Goal: Task Accomplishment & Management: Use online tool/utility

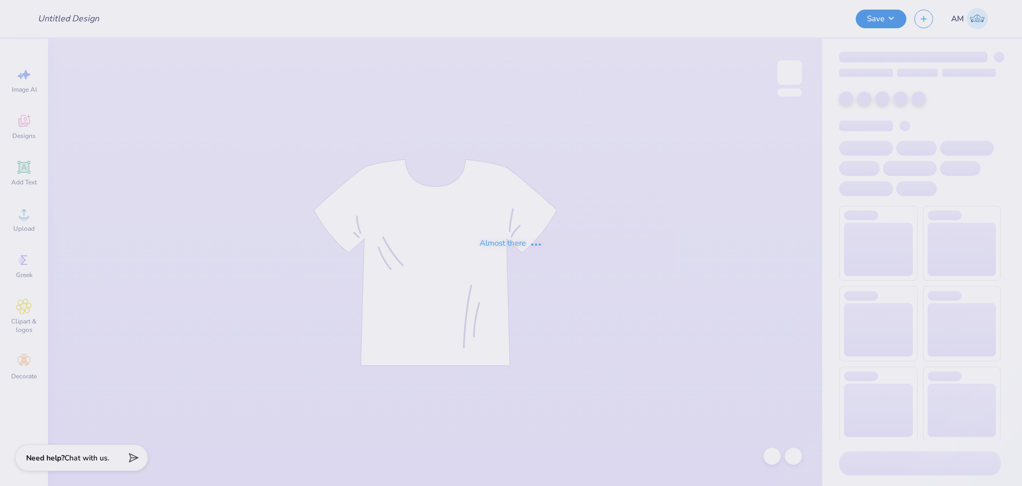
type input "[PERSON_NAME] : [GEOGRAPHIC_DATA][US_STATE]"
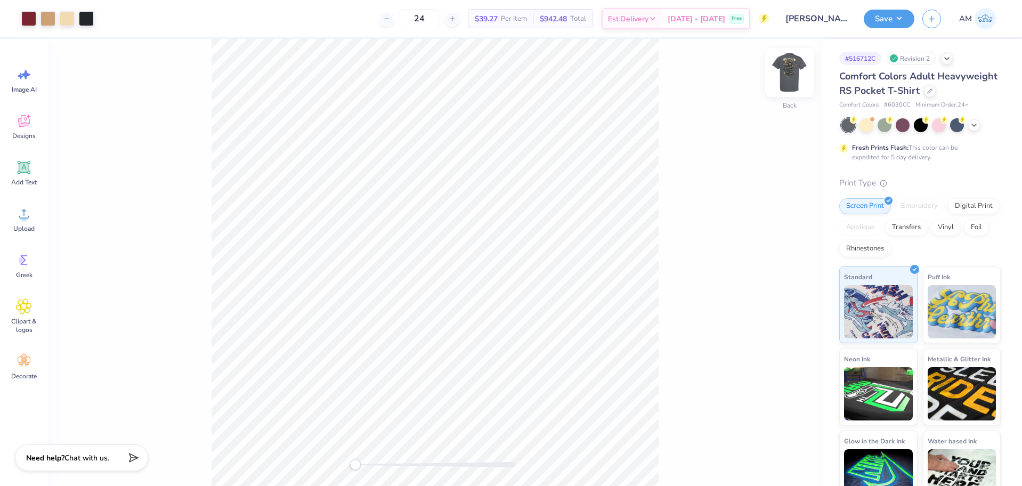
click at [789, 75] on img at bounding box center [790, 72] width 43 height 43
click at [30, 224] on span "Upload" at bounding box center [23, 228] width 21 height 9
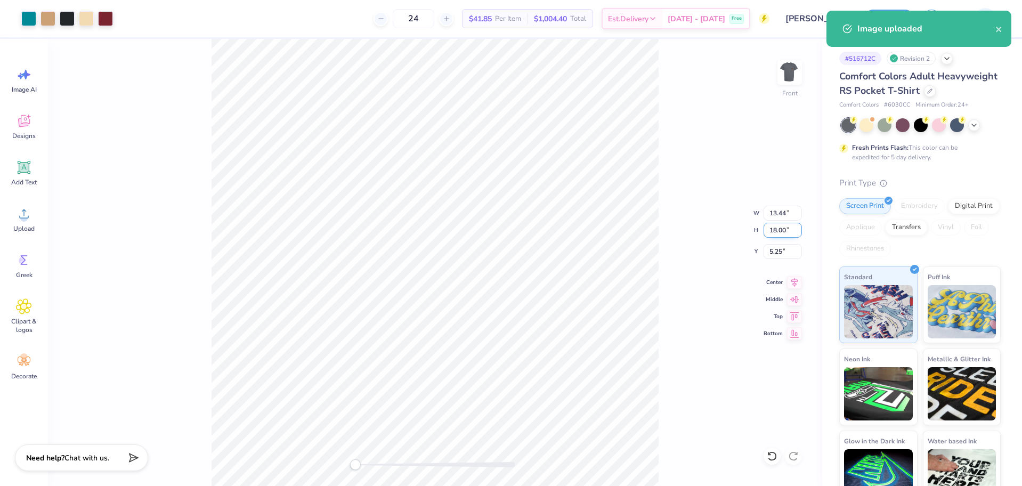
click at [775, 228] on input "18.00" at bounding box center [783, 230] width 38 height 15
type input "15"
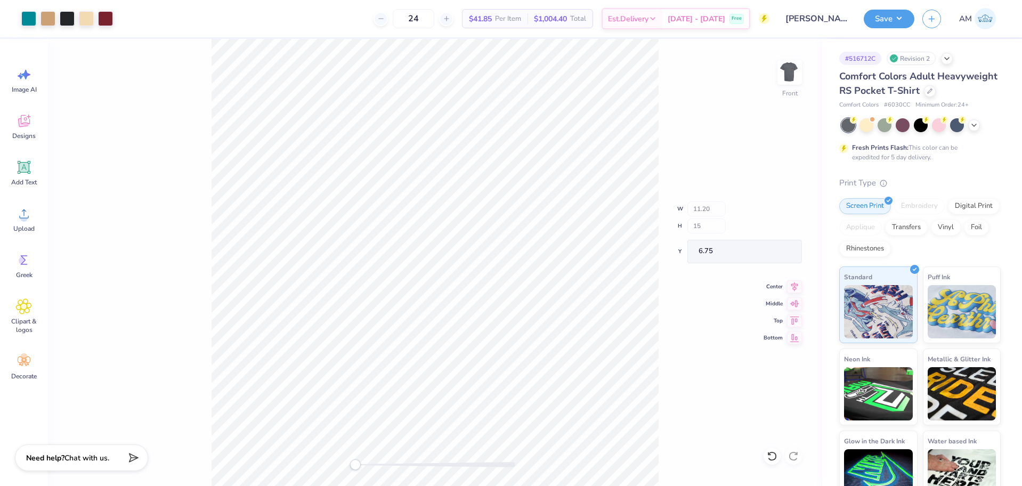
type input "11.20"
type input "15.00"
type input "6.75"
click at [772, 253] on input "6.75" at bounding box center [783, 251] width 38 height 15
type input "3"
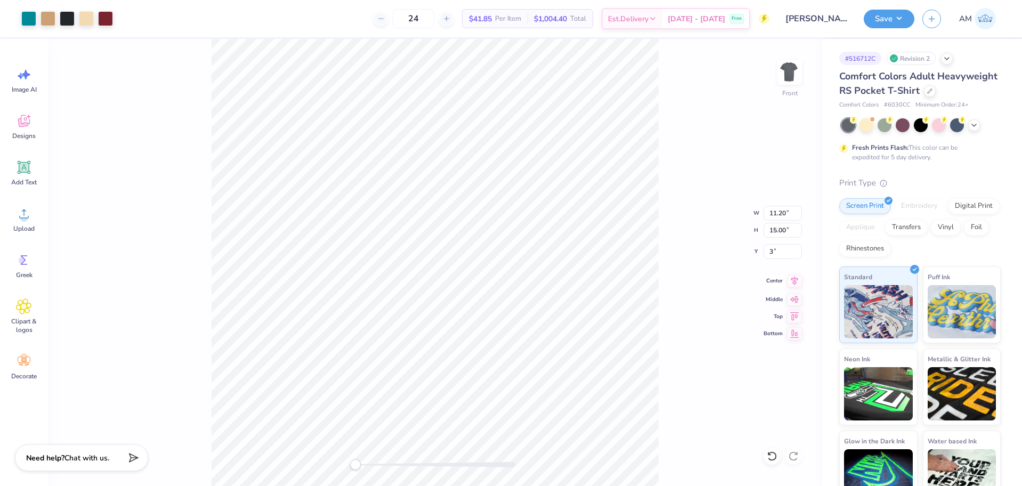
click at [793, 284] on icon at bounding box center [794, 281] width 15 height 13
click at [789, 72] on img at bounding box center [790, 72] width 43 height 43
click at [762, 239] on input "3.25" at bounding box center [773, 240] width 38 height 15
type input "3.5"
type input "3.03"
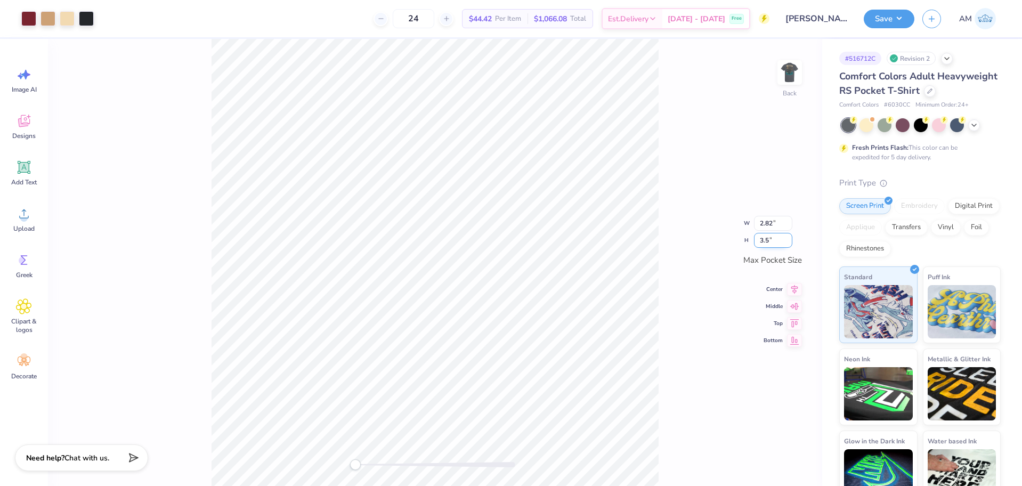
type input "3.50"
click at [794, 279] on icon at bounding box center [795, 279] width 7 height 9
click at [794, 300] on icon at bounding box center [794, 296] width 15 height 13
click at [769, 234] on input "3.50" at bounding box center [773, 231] width 38 height 15
type input "4"
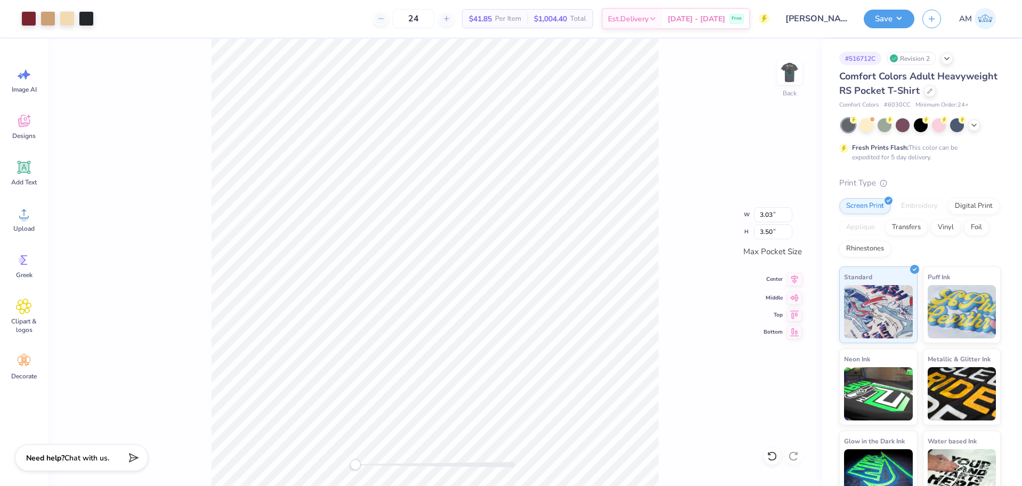
click at [798, 285] on icon at bounding box center [794, 279] width 15 height 13
click at [797, 293] on icon at bounding box center [794, 296] width 15 height 13
click at [662, 254] on div "Back W 3.03 3.03 " H 3.50 3.50 " Max Pocket Size Center Middle Top Bottom" at bounding box center [435, 262] width 775 height 447
click at [795, 68] on img at bounding box center [790, 72] width 43 height 43
click at [889, 22] on button "Save" at bounding box center [889, 17] width 51 height 19
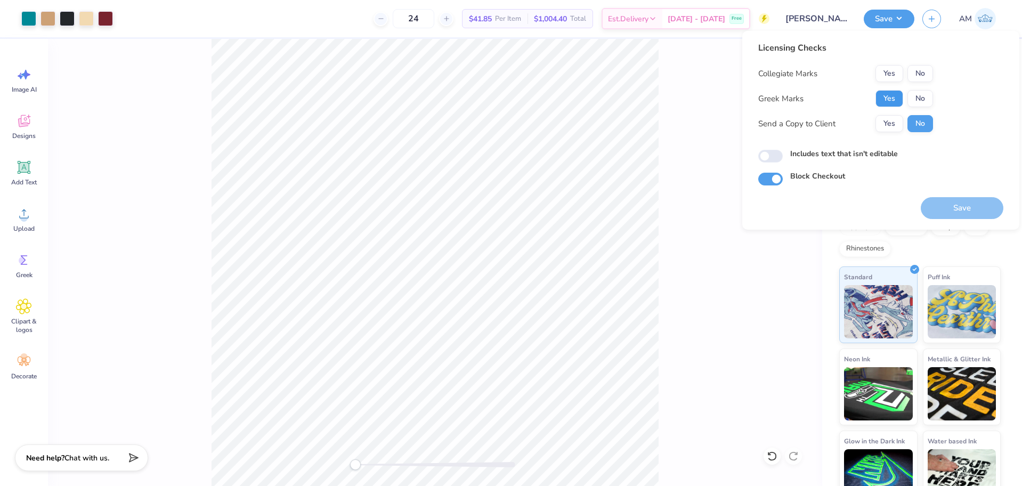
click at [893, 94] on button "Yes" at bounding box center [890, 98] width 28 height 17
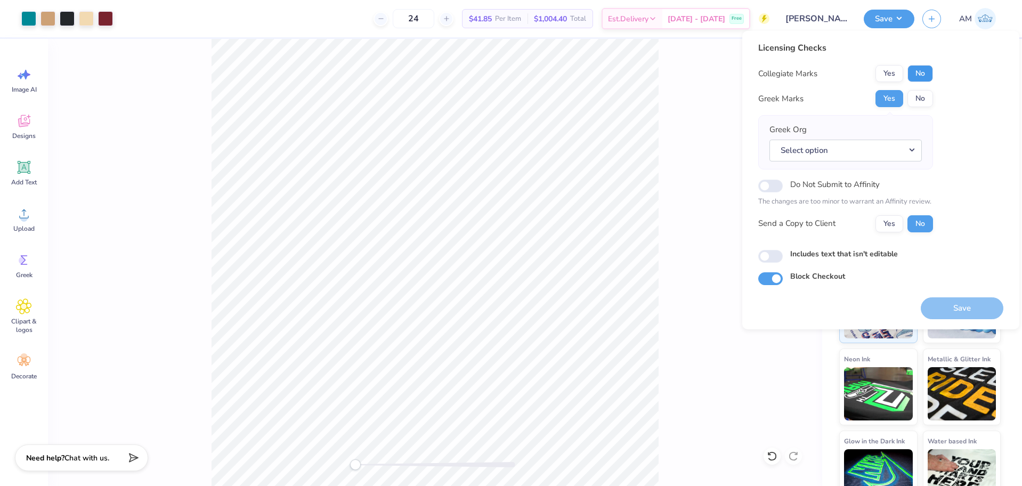
click at [929, 71] on button "No" at bounding box center [921, 73] width 26 height 17
click at [892, 225] on button "Yes" at bounding box center [890, 223] width 28 height 17
click at [767, 249] on div "Includes text that isn't editable" at bounding box center [881, 254] width 245 height 12
click at [767, 256] on input "Includes text that isn't editable" at bounding box center [771, 256] width 25 height 13
checkbox input "true"
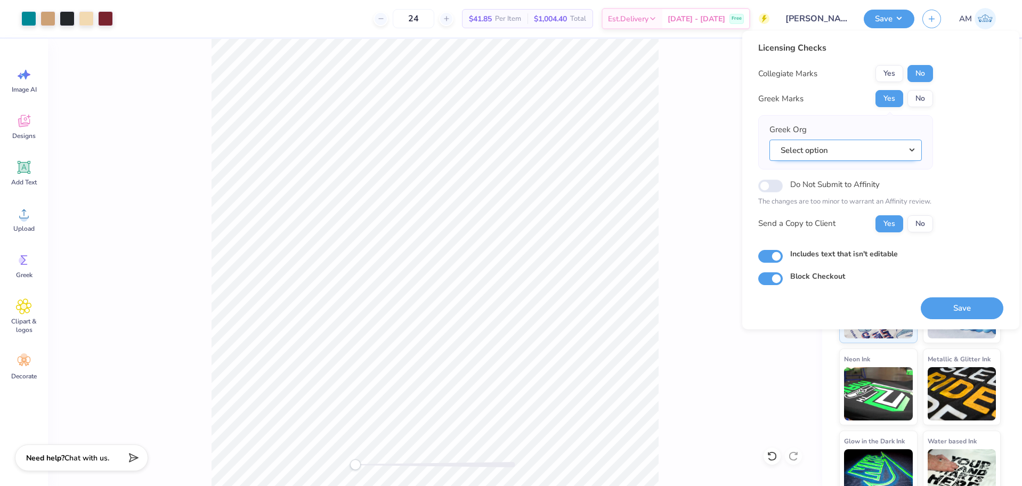
click at [849, 151] on button "Select option" at bounding box center [846, 151] width 152 height 22
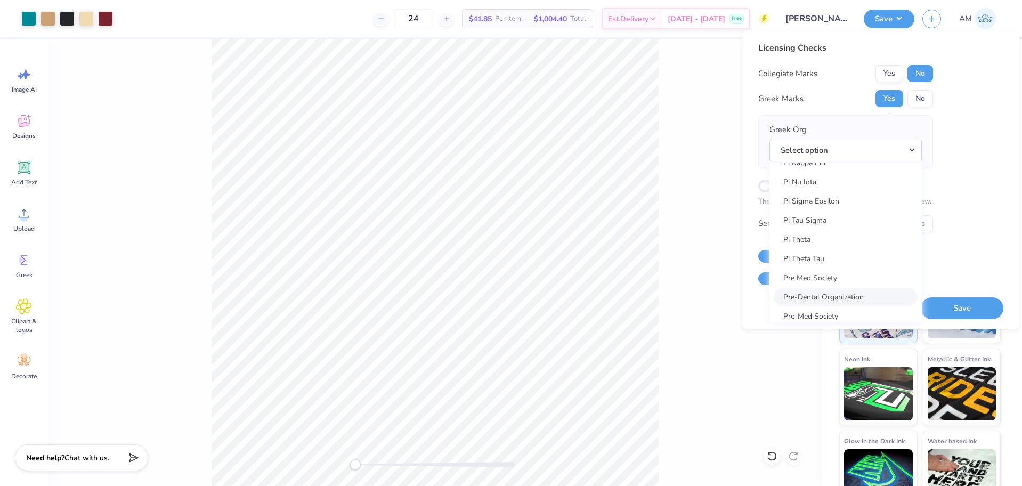
scroll to position [6128, 0]
click at [807, 209] on link "Pi Kappa Alpha" at bounding box center [846, 208] width 144 height 18
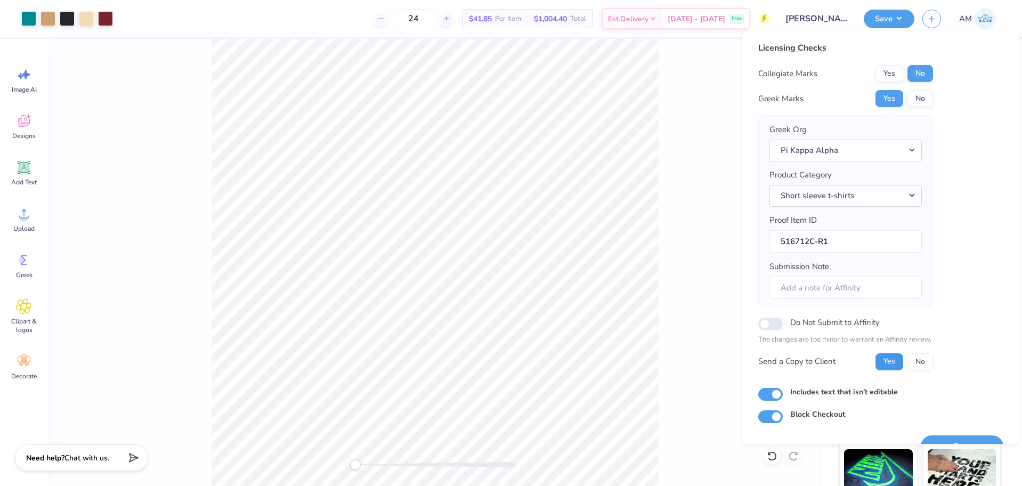
click at [891, 365] on button "Yes" at bounding box center [890, 361] width 28 height 17
click at [889, 101] on button "Yes" at bounding box center [890, 98] width 28 height 17
click at [922, 68] on button "No" at bounding box center [921, 73] width 26 height 17
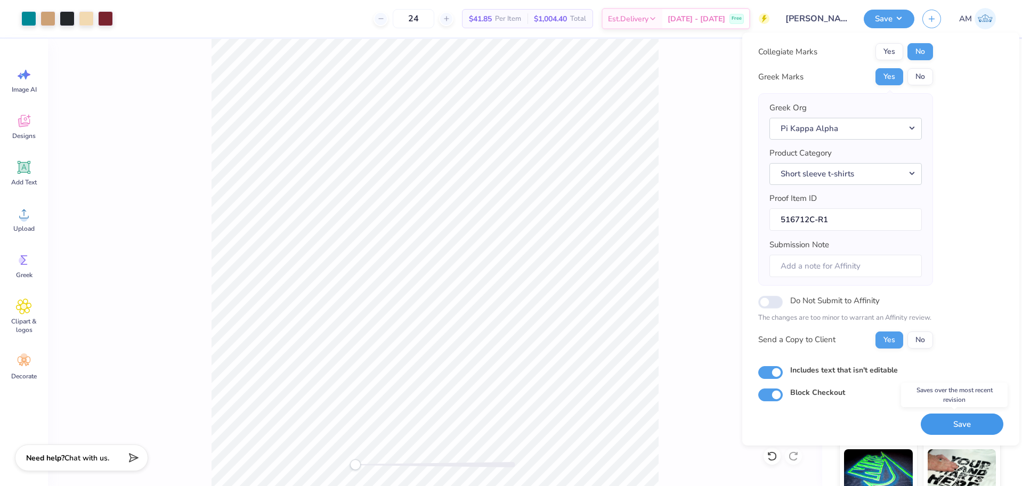
click at [949, 428] on button "Save" at bounding box center [962, 425] width 83 height 22
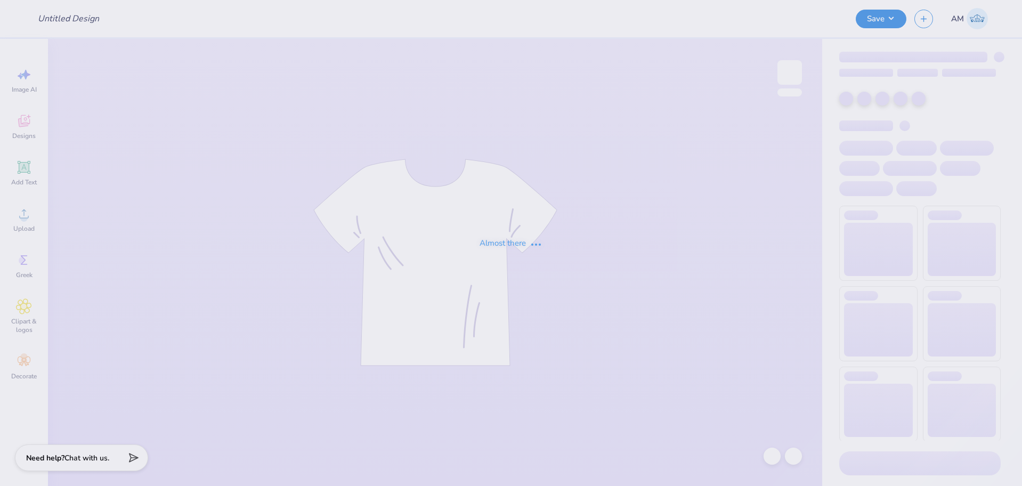
type input "LTS crews"
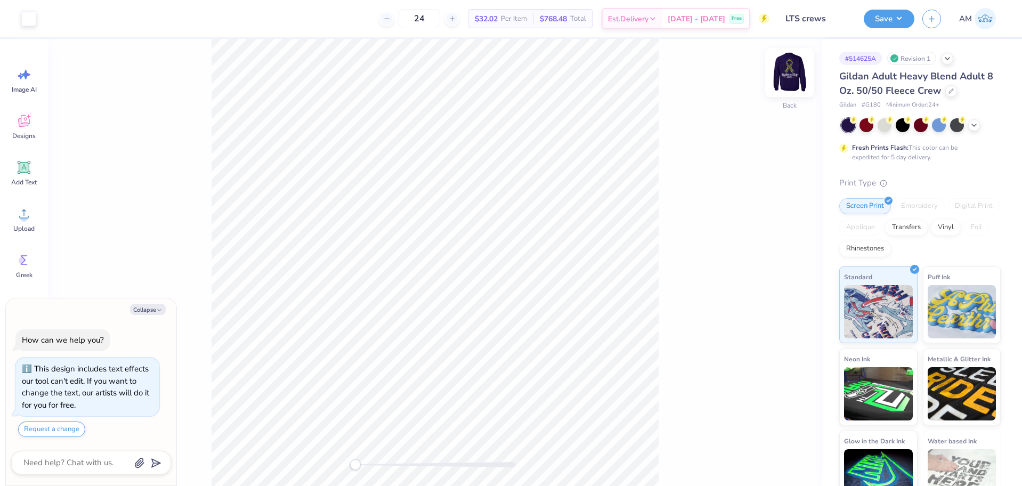
click at [791, 64] on img at bounding box center [790, 72] width 43 height 43
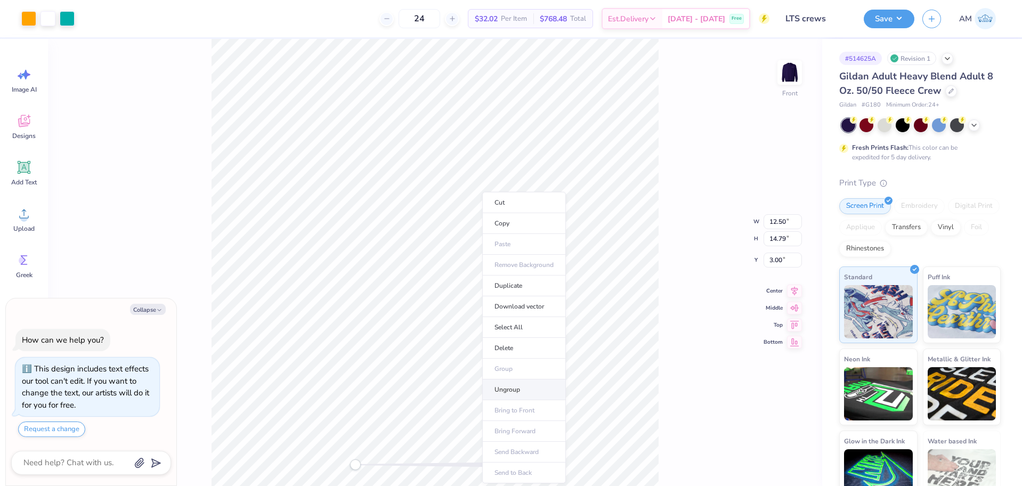
click at [503, 389] on li "Ungroup" at bounding box center [524, 390] width 84 height 21
type textarea "x"
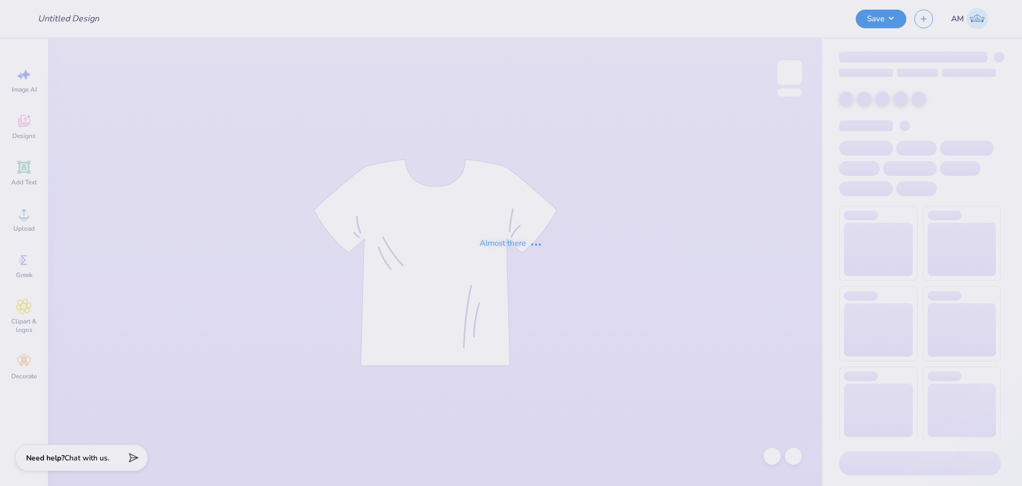
type input "LTS crews"
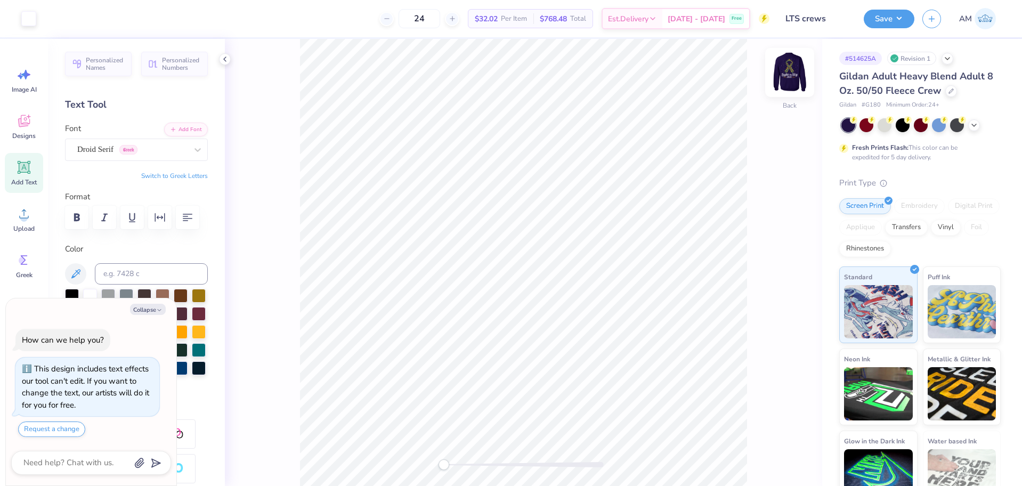
click at [791, 70] on img at bounding box center [790, 72] width 43 height 43
click at [26, 210] on icon at bounding box center [24, 214] width 16 height 16
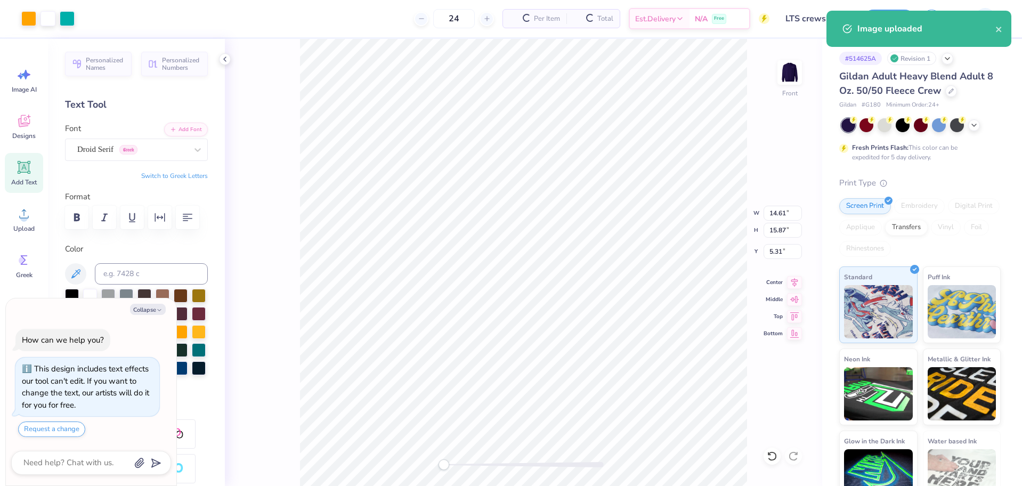
type textarea "x"
click at [777, 210] on input "14.61" at bounding box center [783, 213] width 38 height 15
type input "12.5"
type textarea "x"
type input "12.50"
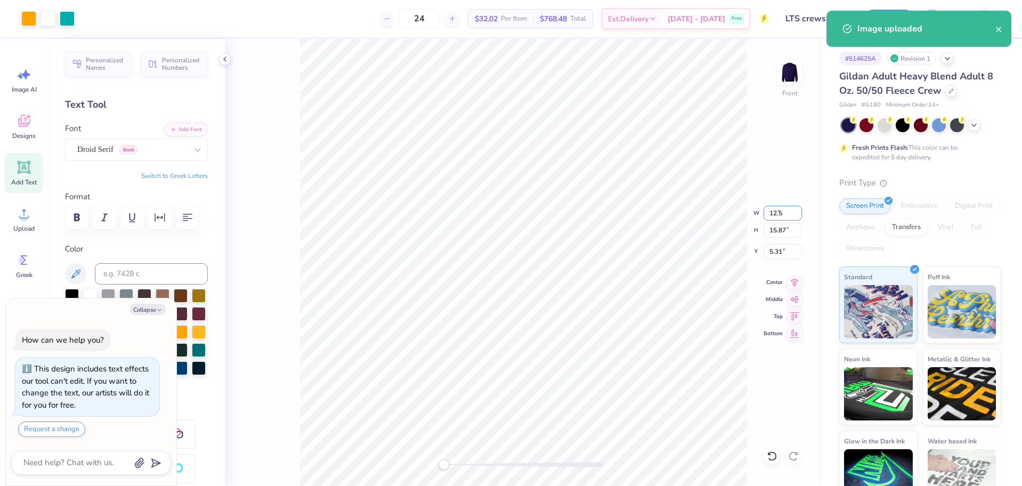
type input "13.58"
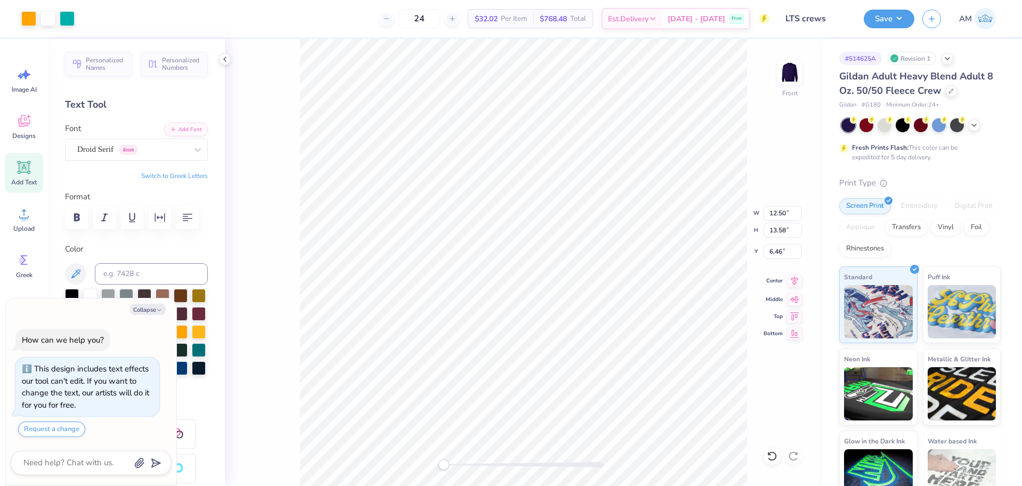
click at [792, 280] on icon at bounding box center [794, 281] width 15 height 13
click at [775, 252] on input "6.46" at bounding box center [783, 251] width 38 height 15
type input "3"
click at [225, 60] on icon at bounding box center [225, 59] width 9 height 9
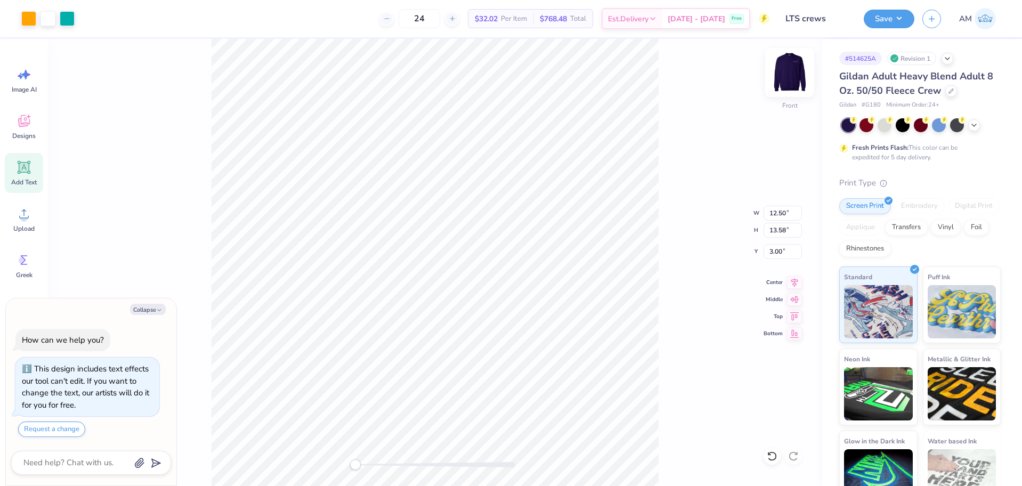
click at [795, 68] on img at bounding box center [790, 72] width 43 height 43
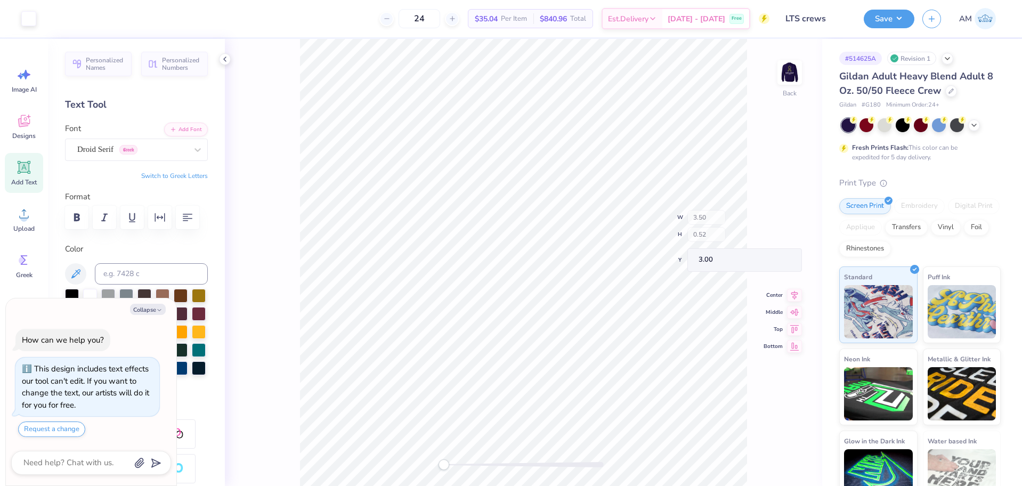
type textarea "x"
click at [782, 240] on input "0.52" at bounding box center [783, 238] width 38 height 15
type input "3.5"
type textarea "x"
type input "15.00"
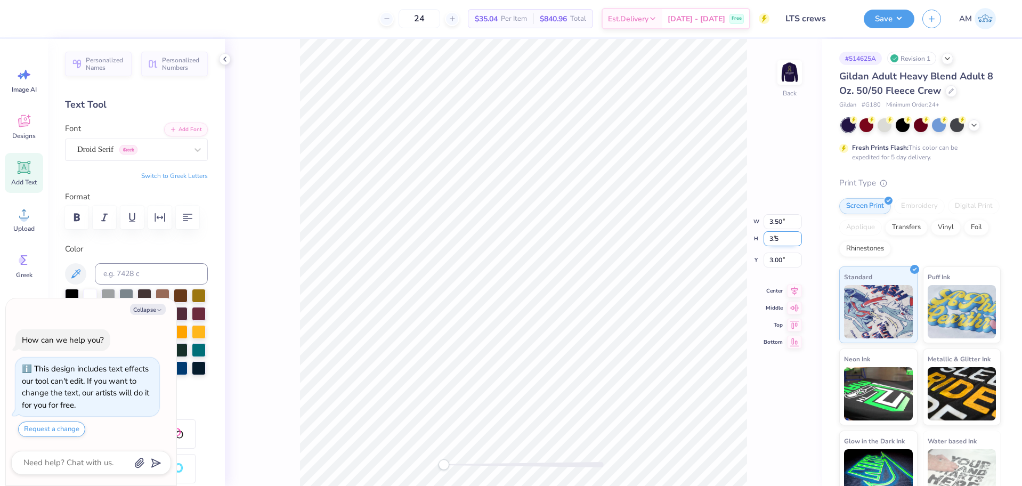
type input "2.22"
type input "2.15"
click at [772, 457] on icon at bounding box center [772, 456] width 11 height 11
click at [225, 60] on icon at bounding box center [225, 59] width 9 height 9
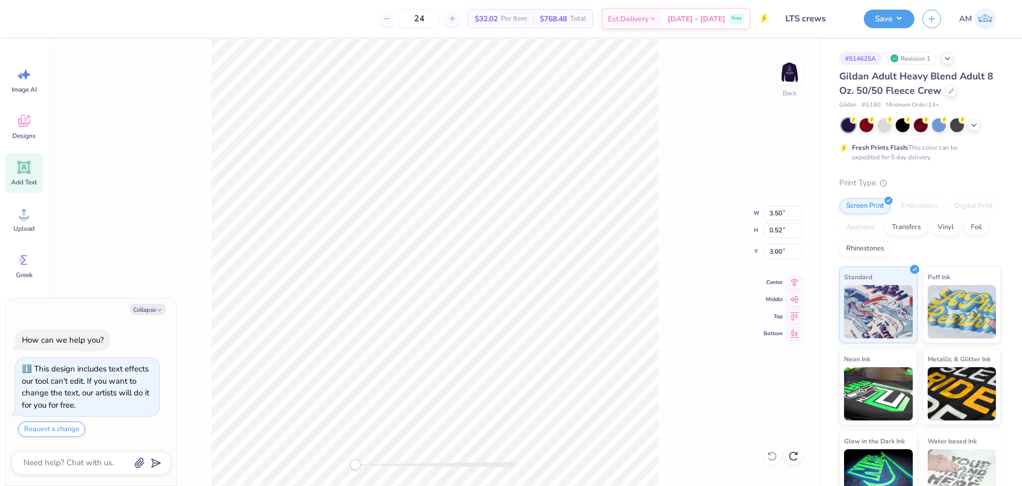
click at [781, 75] on img at bounding box center [789, 72] width 21 height 21
type textarea "x"
type input "3.51"
type input "5.32"
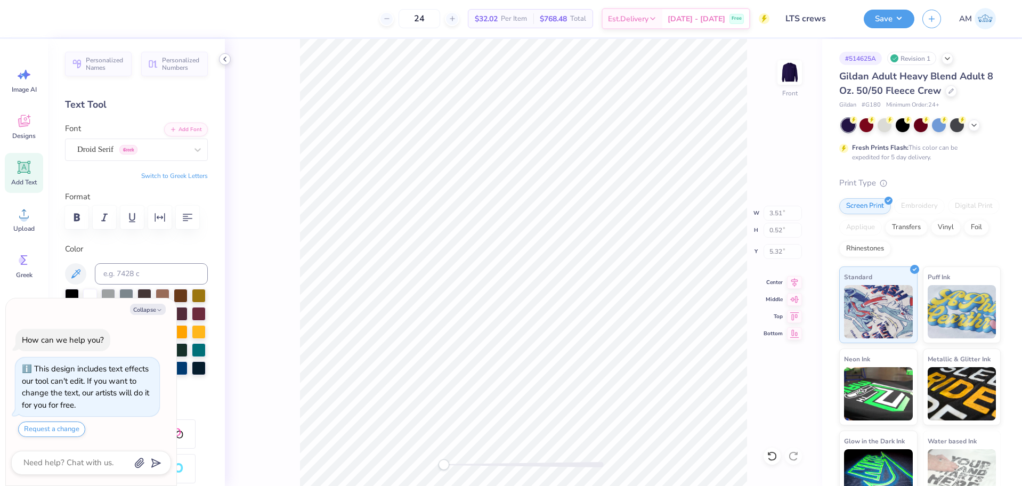
click at [224, 57] on icon at bounding box center [225, 59] width 9 height 9
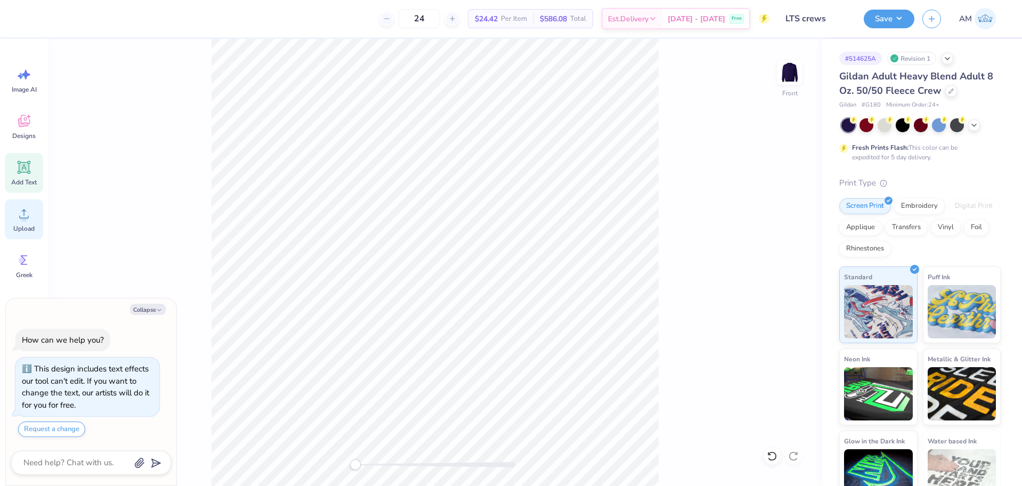
click at [26, 212] on icon at bounding box center [24, 214] width 10 height 9
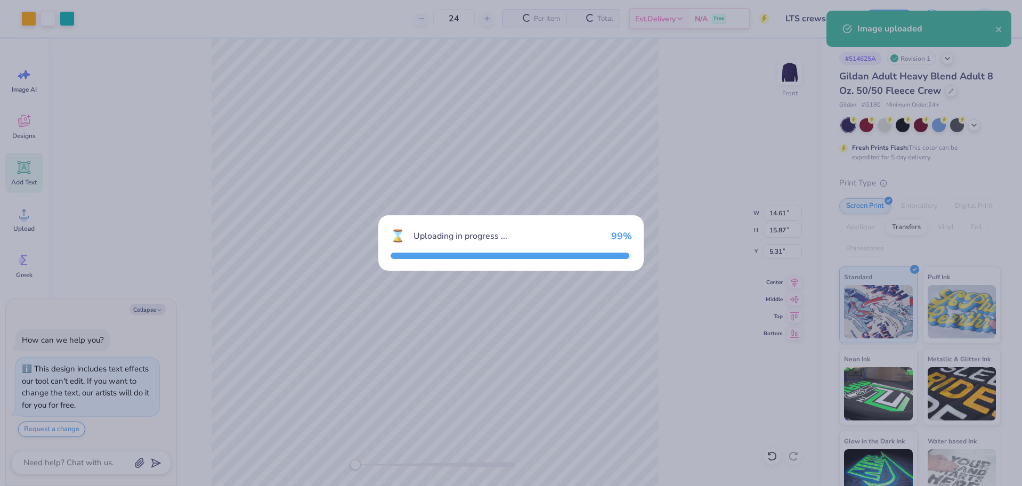
type textarea "x"
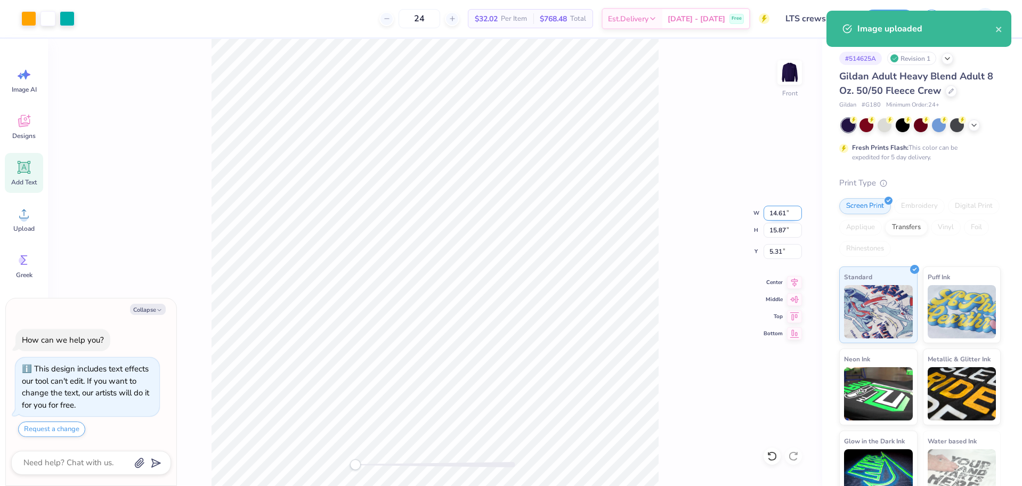
click at [771, 211] on input "14.61" at bounding box center [783, 213] width 38 height 15
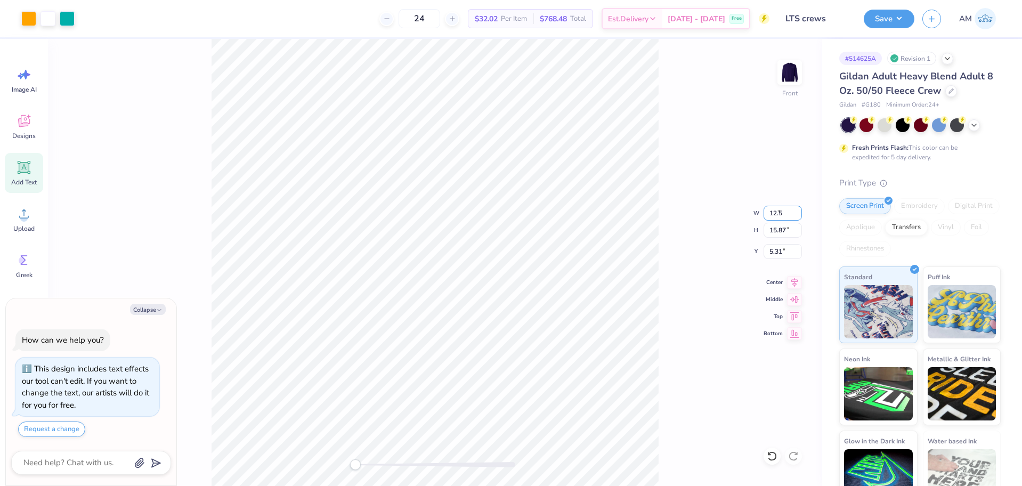
type input "12.5"
type textarea "x"
type input "12.50"
type input "13.58"
click at [796, 277] on icon at bounding box center [794, 281] width 15 height 13
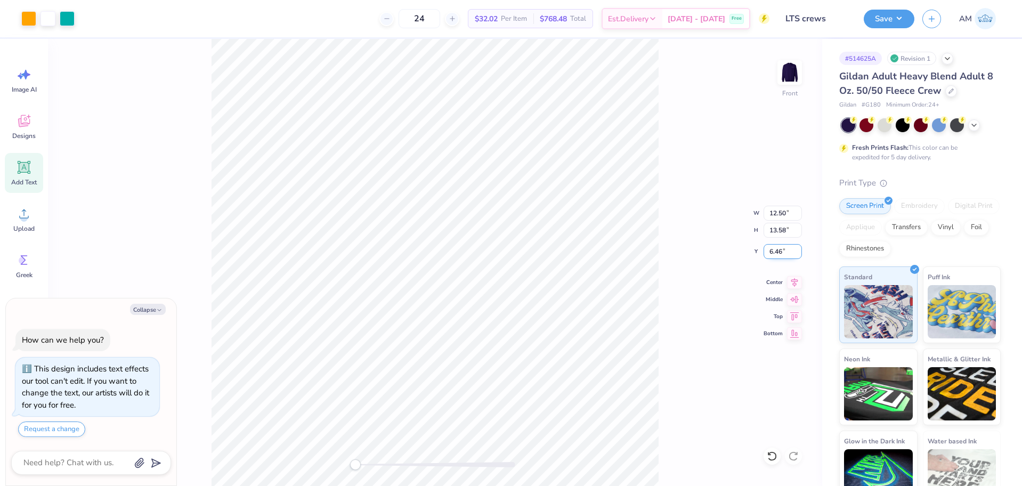
click at [776, 251] on input "6.46" at bounding box center [783, 251] width 38 height 15
type input "3"
click at [790, 59] on div "Front W 12.50 12.50 " H 13.58 13.58 " Y 3 3 " Center Middle Top Bottom" at bounding box center [435, 262] width 775 height 447
click at [786, 74] on img at bounding box center [790, 72] width 43 height 43
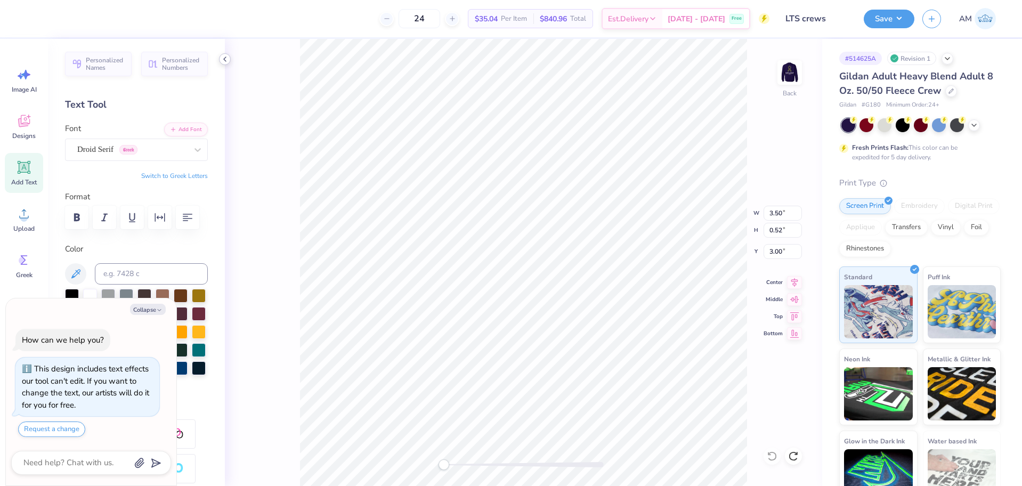
click at [226, 59] on icon at bounding box center [225, 59] width 9 height 9
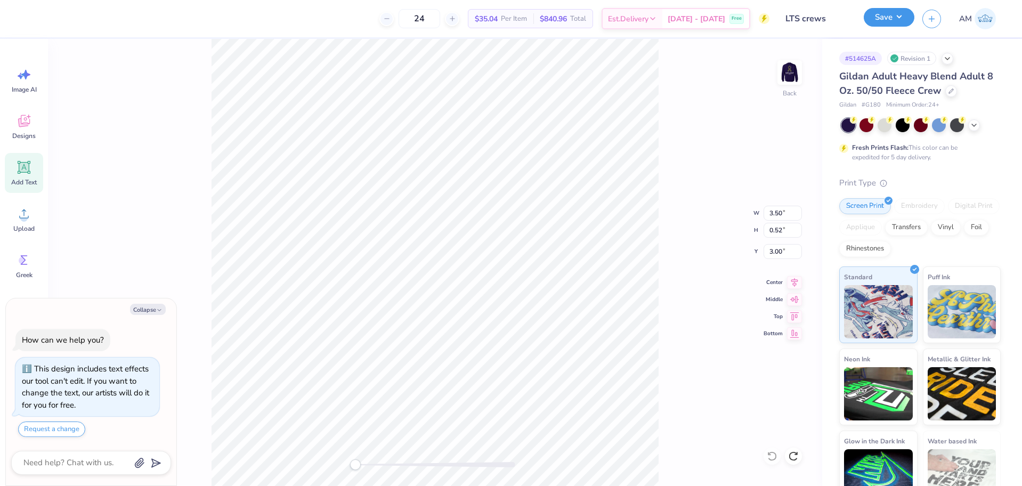
click at [884, 15] on button "Save" at bounding box center [889, 17] width 51 height 19
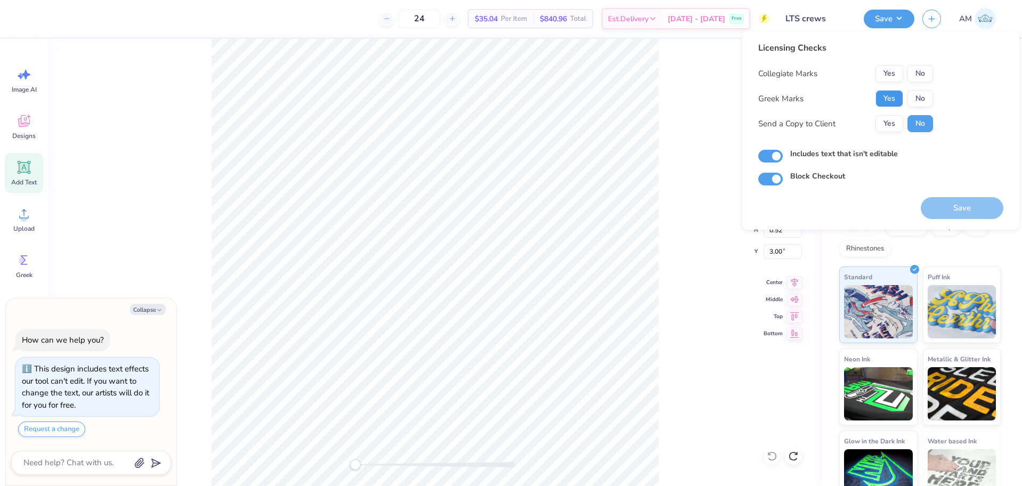
click at [893, 99] on button "Yes" at bounding box center [890, 98] width 28 height 17
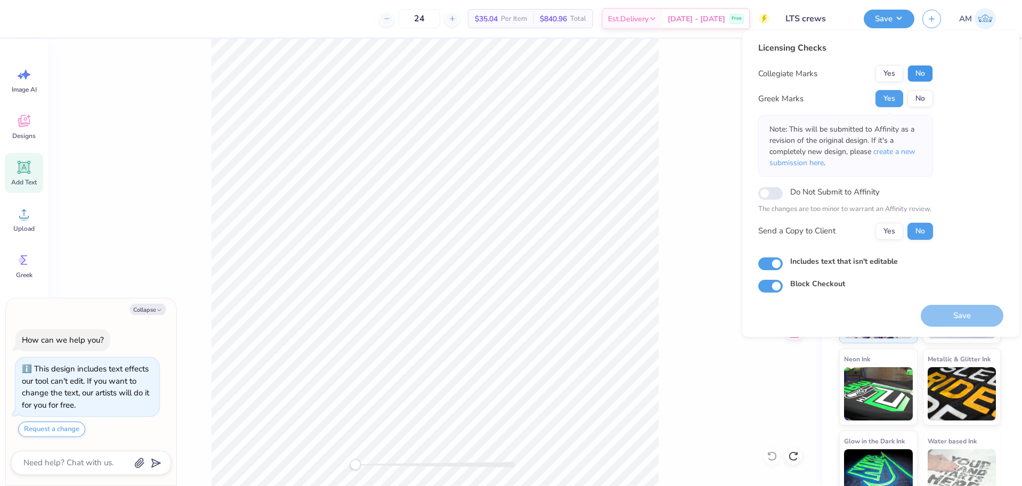
click at [927, 74] on button "No" at bounding box center [921, 73] width 26 height 17
click at [892, 227] on button "Yes" at bounding box center [890, 231] width 28 height 17
click at [893, 228] on button "Yes" at bounding box center [890, 231] width 28 height 17
click at [891, 102] on button "Yes" at bounding box center [890, 98] width 28 height 17
click at [922, 72] on button "No" at bounding box center [921, 73] width 26 height 17
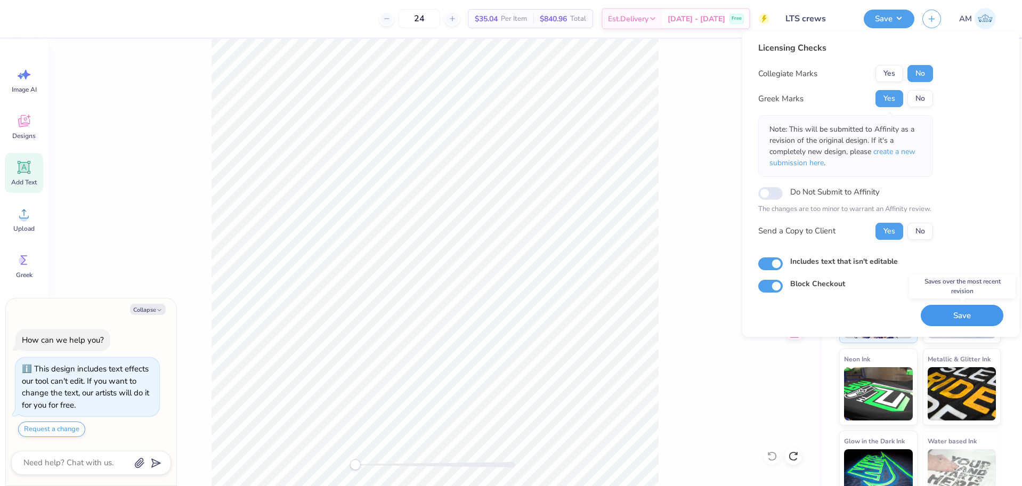
click at [943, 322] on button "Save" at bounding box center [962, 316] width 83 height 22
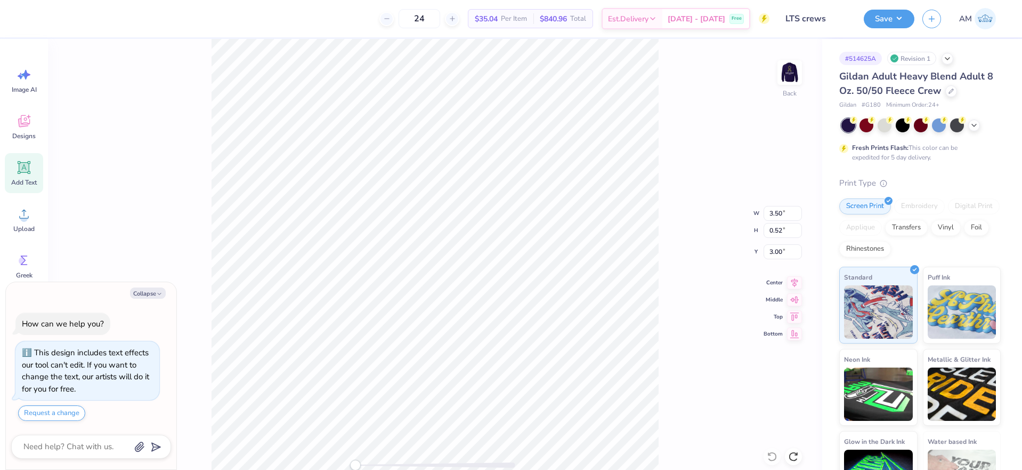
type textarea "x"
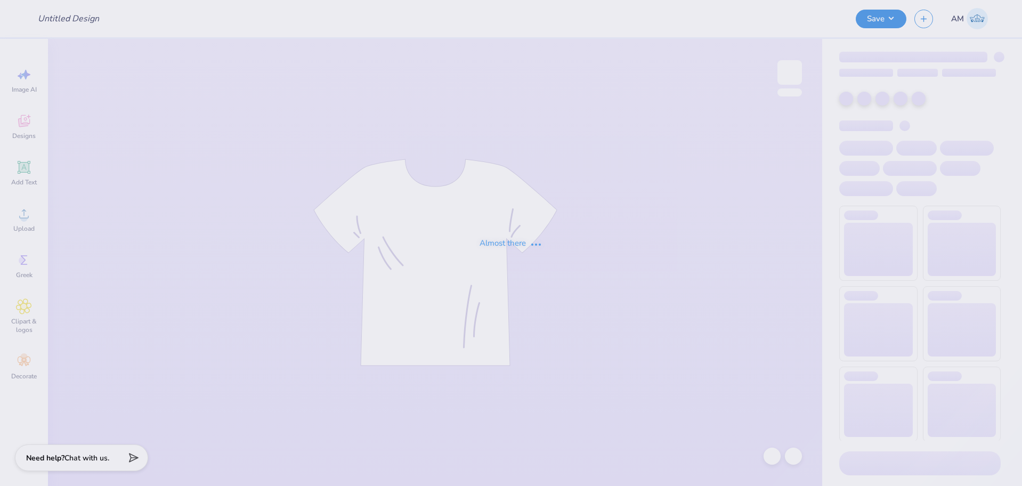
type input "Vocal Movements Concert Merch"
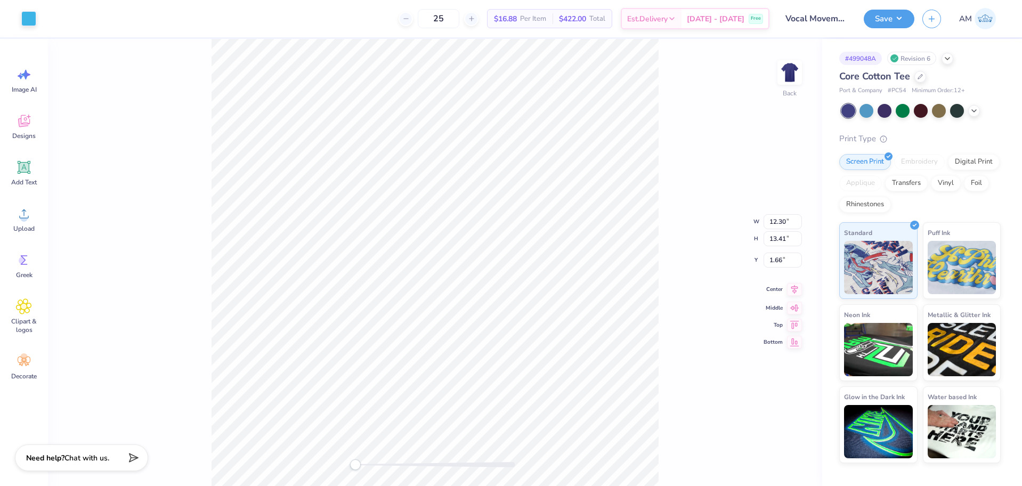
click at [796, 291] on icon at bounding box center [794, 289] width 15 height 13
click at [406, 367] on li "Group" at bounding box center [415, 369] width 84 height 21
click at [777, 251] on input "1.66" at bounding box center [783, 251] width 38 height 15
type input "1.65"
click at [687, 280] on div "Back W 12.30 12.30 " H 13.41 13.41 " Y 1.65 1.65 " Center Middle Top Bottom" at bounding box center [435, 262] width 775 height 447
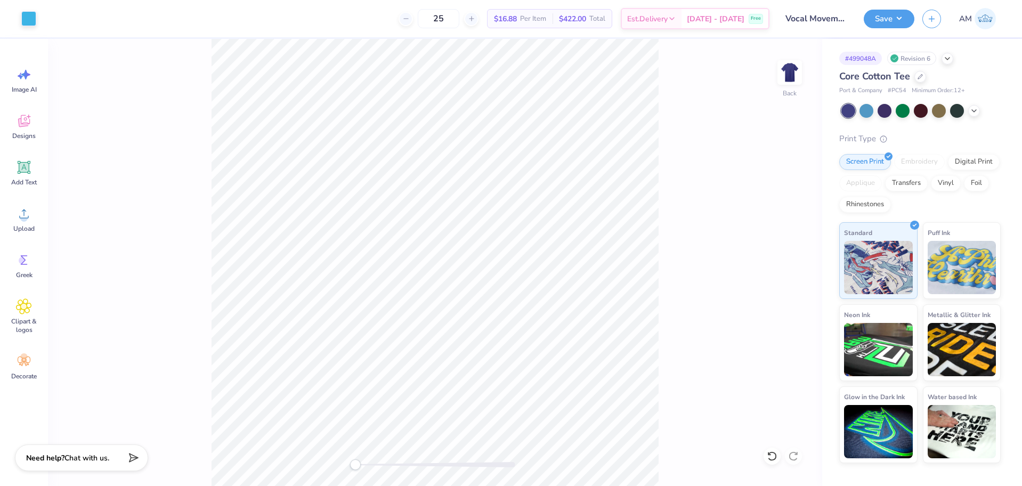
click at [204, 70] on div "Back" at bounding box center [435, 262] width 775 height 447
click at [797, 286] on icon at bounding box center [794, 281] width 15 height 13
click at [799, 78] on img at bounding box center [790, 72] width 43 height 43
click at [800, 73] on img at bounding box center [790, 72] width 43 height 43
click at [778, 210] on input "12.30" at bounding box center [783, 213] width 38 height 15
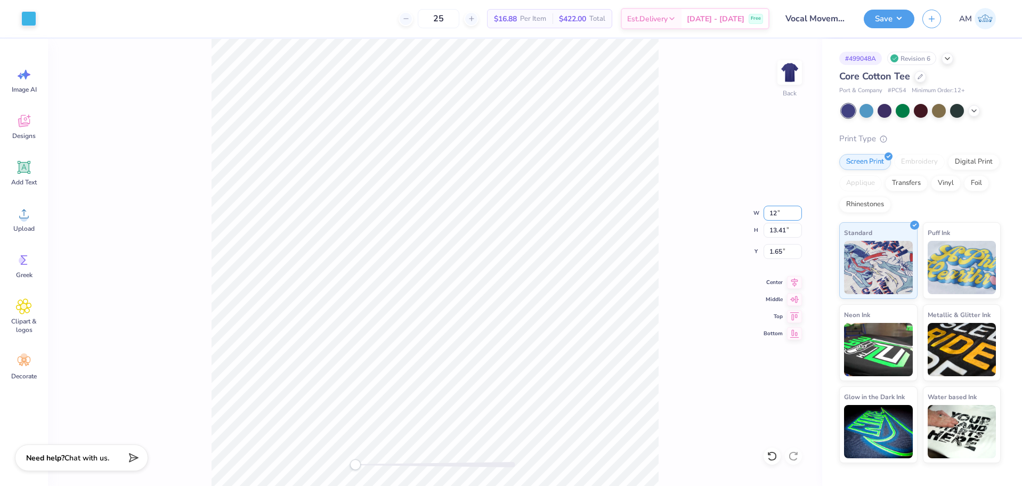
type input "12"
click at [778, 216] on input "12.30" at bounding box center [783, 213] width 38 height 15
type input "12.00"
type input "13.08"
type input "1.81"
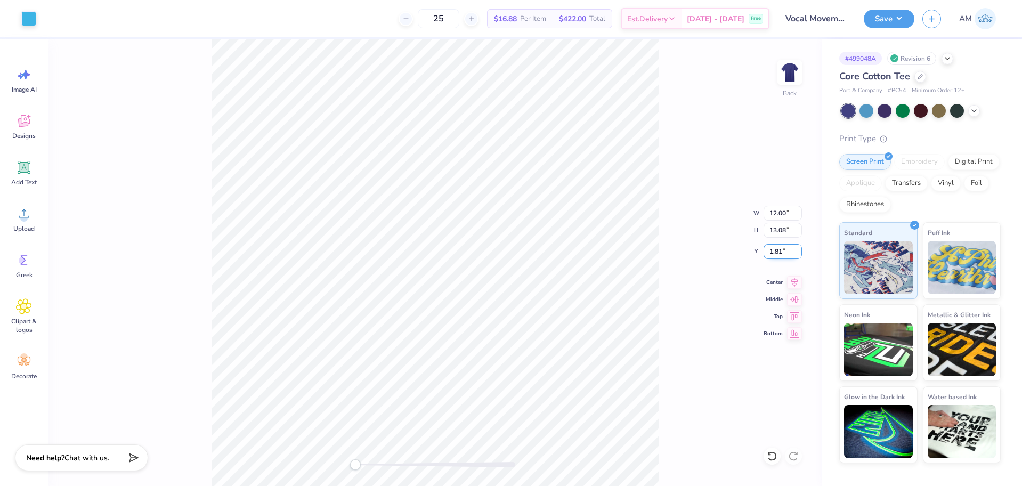
click at [779, 247] on input "1.81" at bounding box center [783, 251] width 38 height 15
type input "3"
click at [797, 285] on icon at bounding box center [794, 281] width 15 height 13
click at [475, 360] on li "Ungroup" at bounding box center [485, 361] width 84 height 21
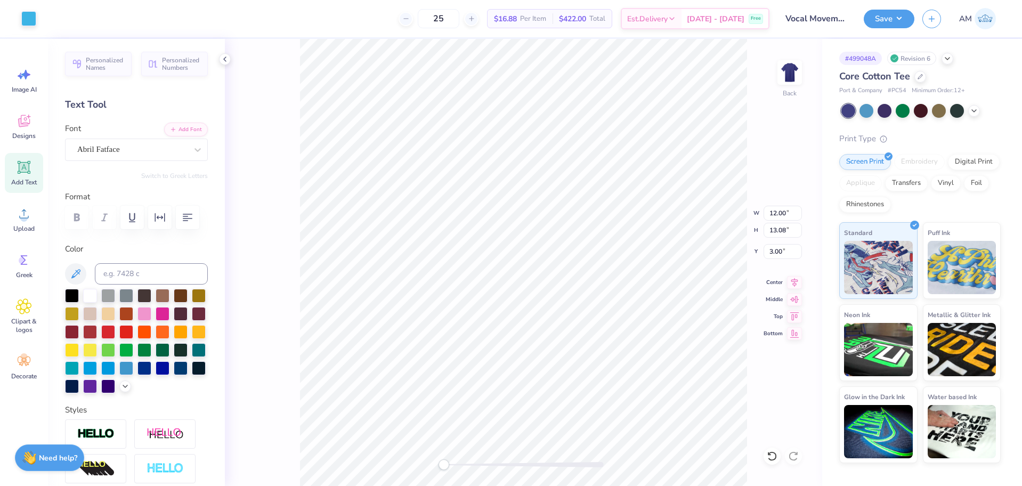
type input "13.08"
click at [792, 279] on icon at bounding box center [795, 281] width 7 height 9
click at [778, 216] on input "0.19" at bounding box center [783, 213] width 38 height 15
type input "0.20"
type input "0.21"
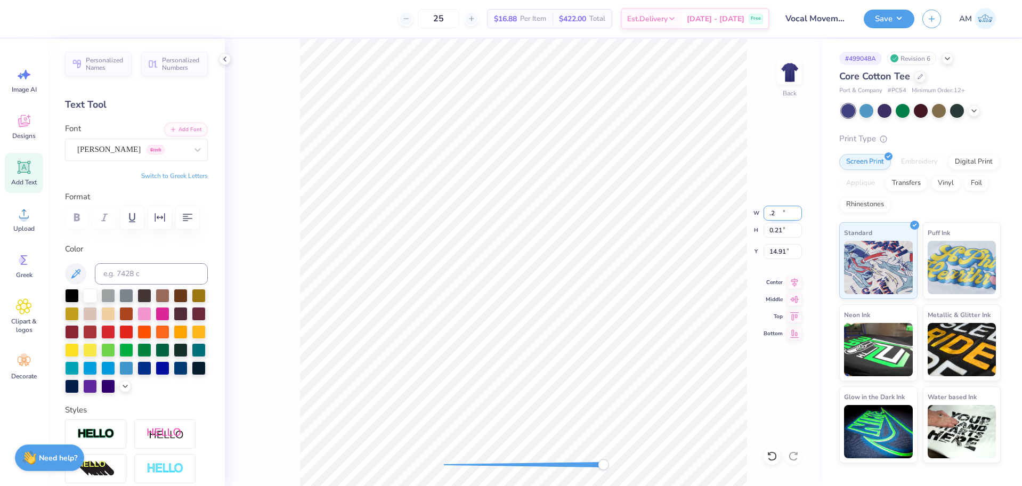
type input "14.91"
click at [616, 365] on li "Group" at bounding box center [632, 369] width 84 height 21
type input "12.00"
type input "13.08"
type input "3.00"
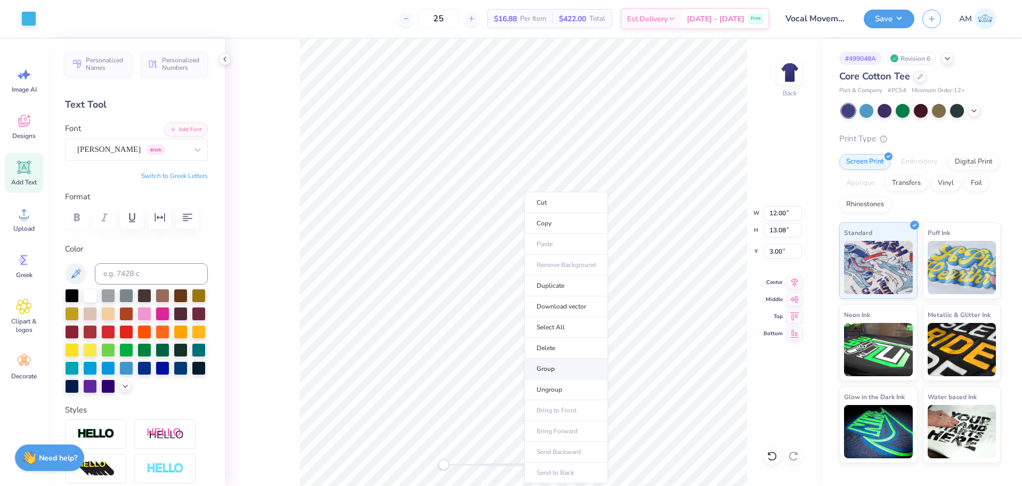
click at [563, 364] on li "Group" at bounding box center [567, 369] width 84 height 21
click at [225, 60] on icon at bounding box center [225, 59] width 9 height 9
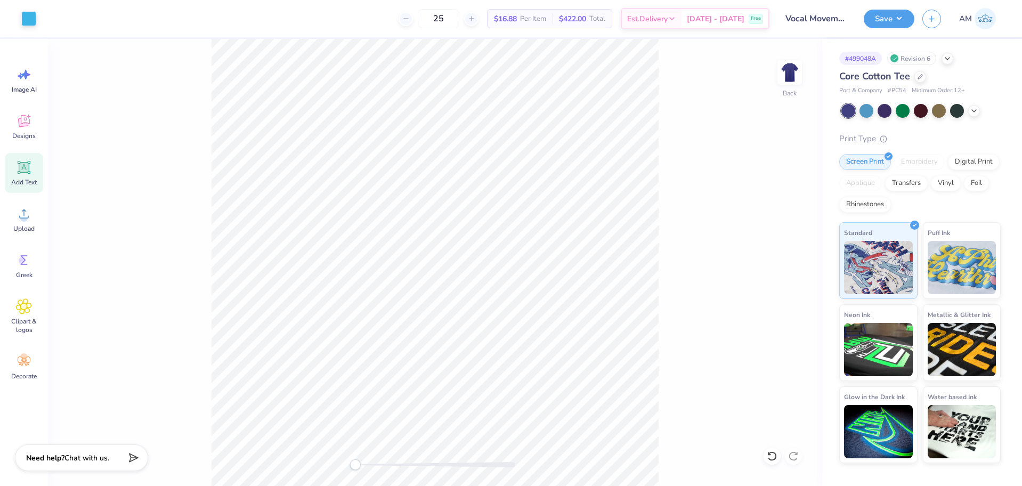
click at [886, 1] on div "Save AM" at bounding box center [943, 18] width 158 height 37
click at [882, 14] on button "Save" at bounding box center [889, 17] width 51 height 19
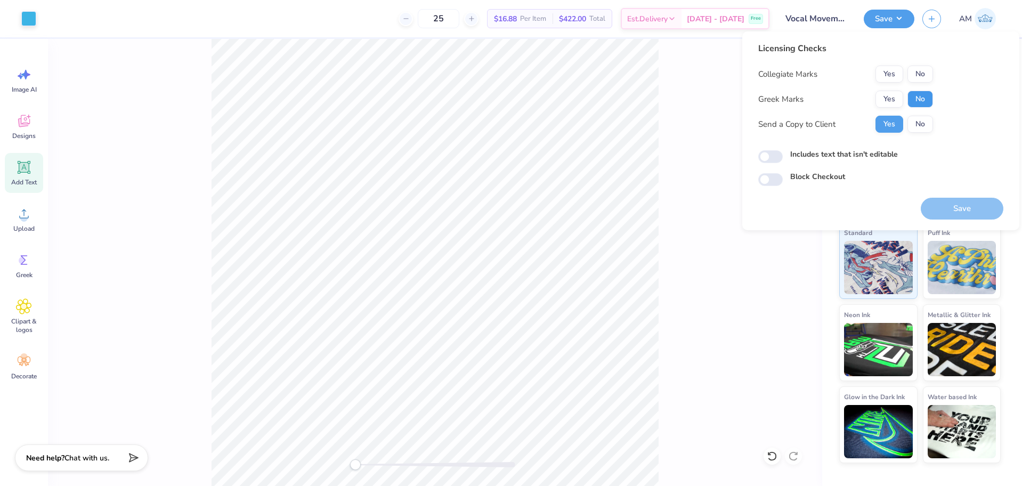
click at [917, 98] on button "No" at bounding box center [921, 99] width 26 height 17
click at [893, 74] on button "Yes" at bounding box center [890, 74] width 28 height 17
click at [772, 157] on input "Includes text that isn't editable" at bounding box center [771, 156] width 25 height 13
click at [767, 157] on input "Includes text that isn't editable" at bounding box center [771, 156] width 25 height 13
checkbox input "false"
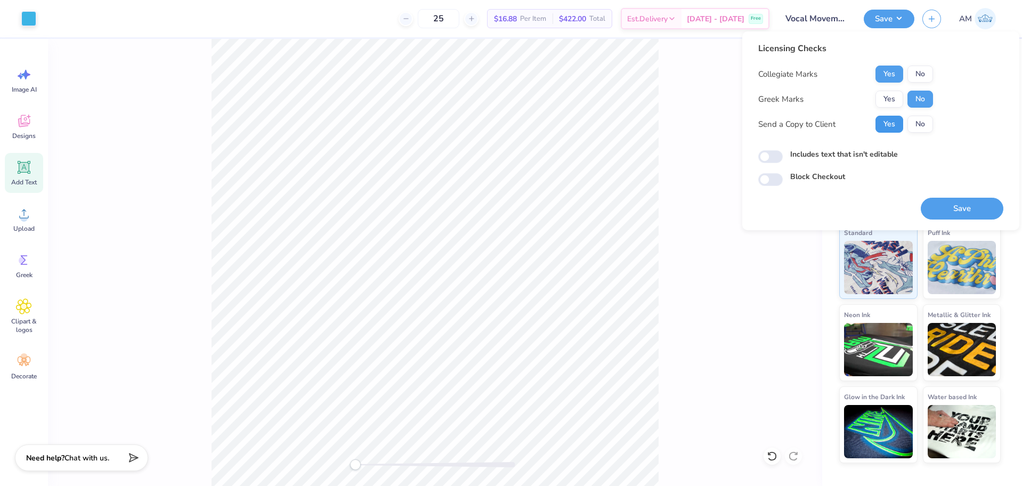
click at [889, 124] on button "Yes" at bounding box center [890, 124] width 28 height 17
click at [920, 98] on button "No" at bounding box center [921, 99] width 26 height 17
click at [880, 70] on button "Yes" at bounding box center [890, 74] width 28 height 17
click at [960, 202] on button "Save" at bounding box center [962, 209] width 83 height 22
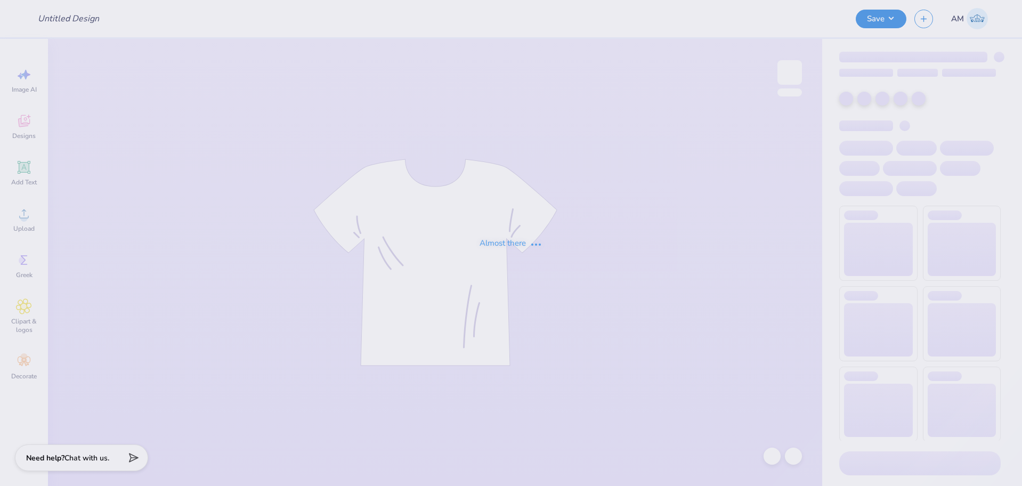
type input "Vocal Movements Concert Merch"
type input "Epsilon Eta Merch"
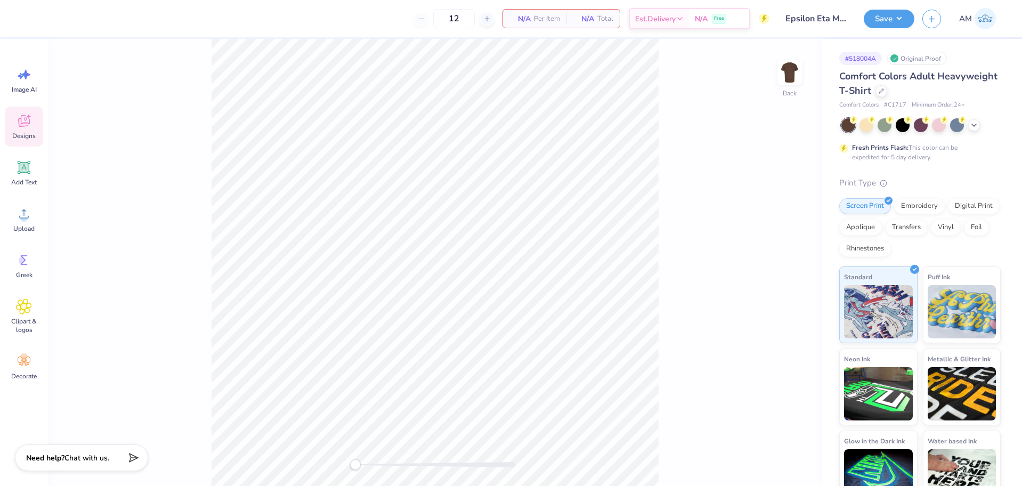
click at [29, 125] on icon at bounding box center [24, 121] width 16 height 16
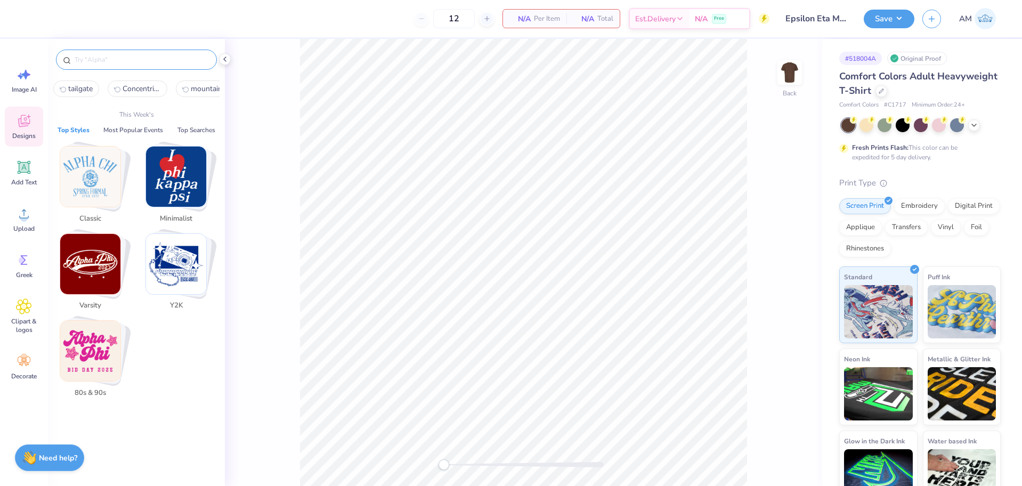
click at [120, 60] on input "text" at bounding box center [142, 59] width 136 height 11
paste input "Hand Drawn Bear Camping"
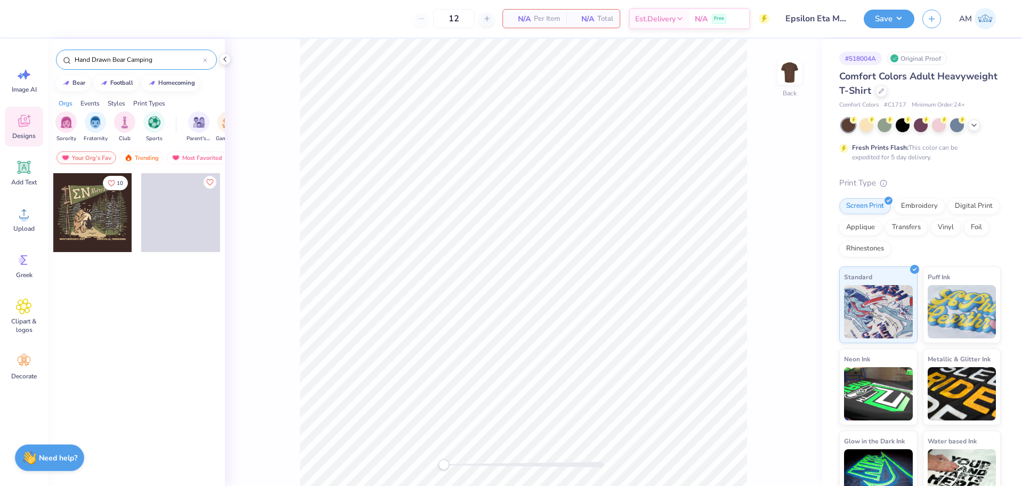
type input "Hand Drawn Bear Camping"
click at [90, 207] on div at bounding box center [92, 212] width 79 height 79
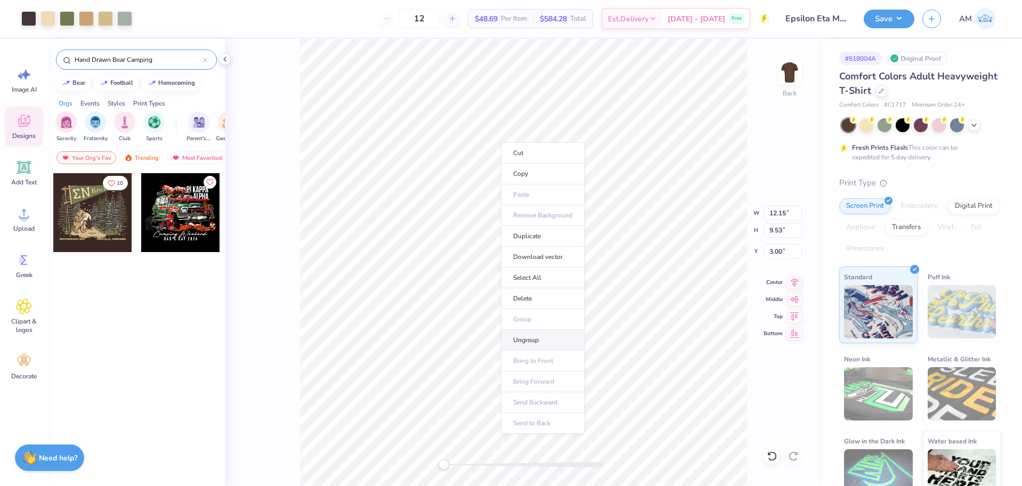
click at [520, 340] on li "Ungroup" at bounding box center [543, 340] width 84 height 21
click at [224, 57] on icon at bounding box center [225, 59] width 9 height 9
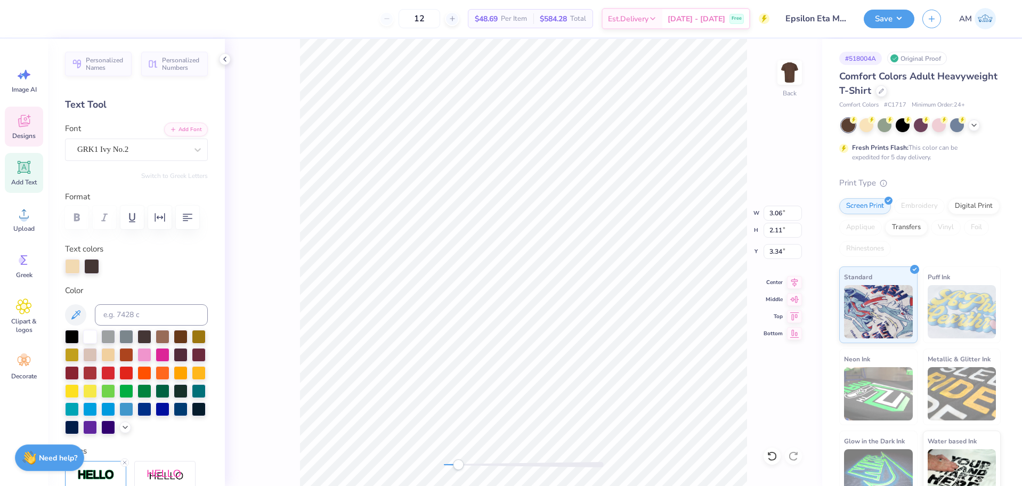
scroll to position [9, 1]
type textarea "EH"
type input "2.85"
type input "1.41"
type input "3.14"
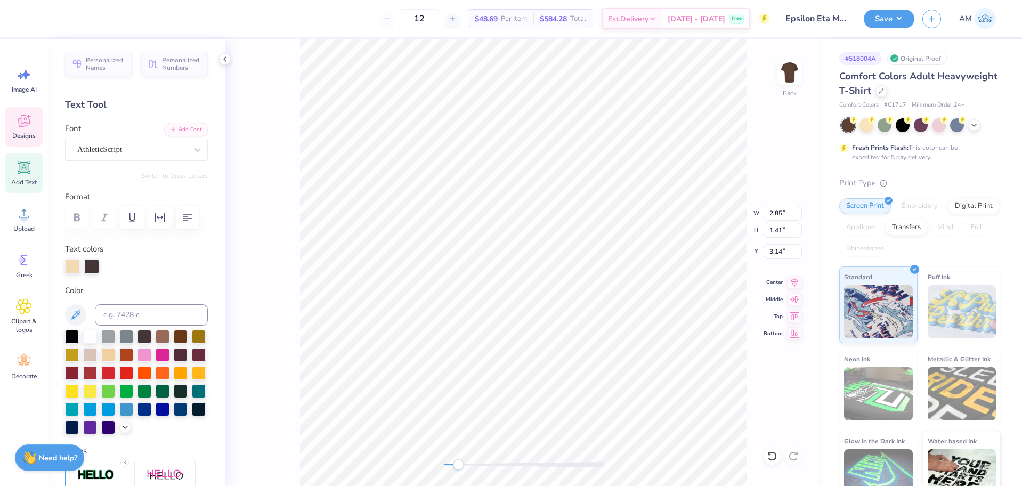
scroll to position [9, 3]
type textarea "Brotherhood"
type input "4.10"
type input "1.70"
type input "2.73"
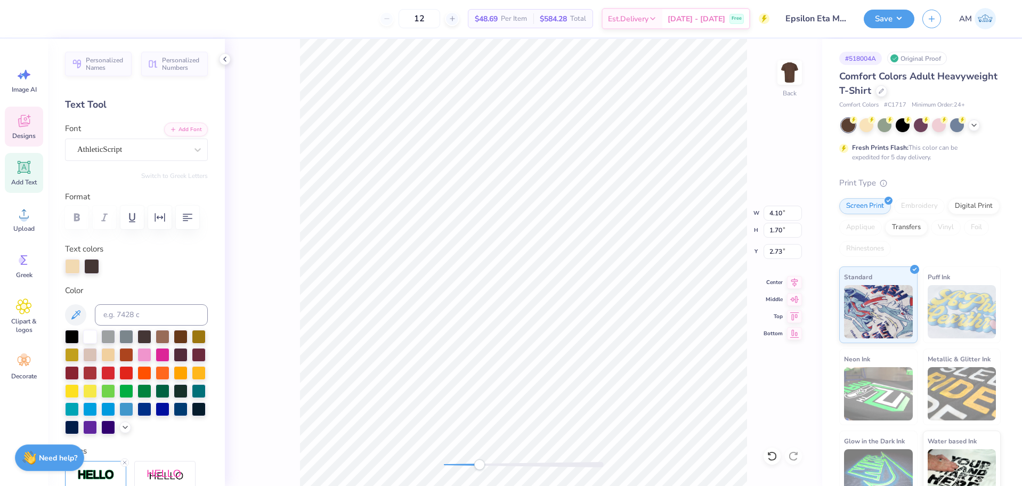
type input "3.41"
type input "1.41"
type input "3.02"
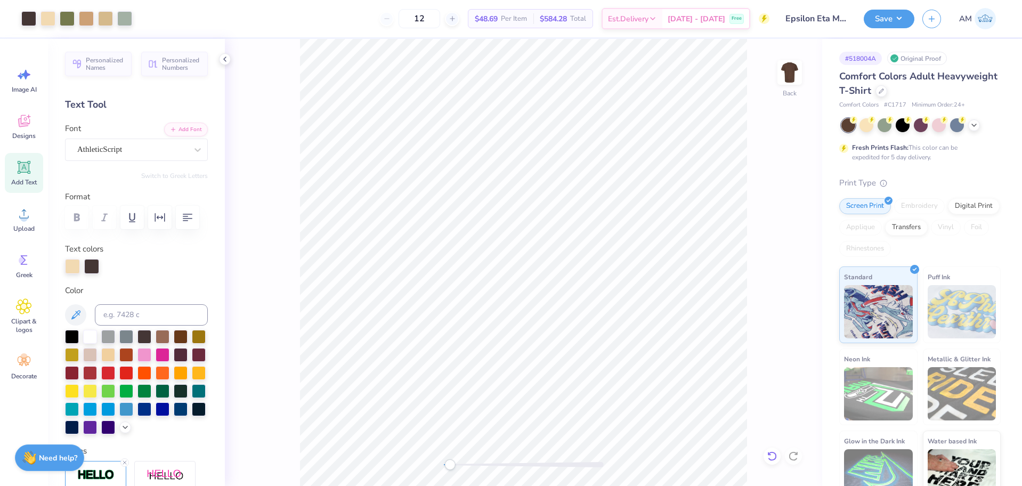
click at [769, 457] on icon at bounding box center [772, 456] width 11 height 11
click at [771, 457] on icon at bounding box center [772, 456] width 11 height 11
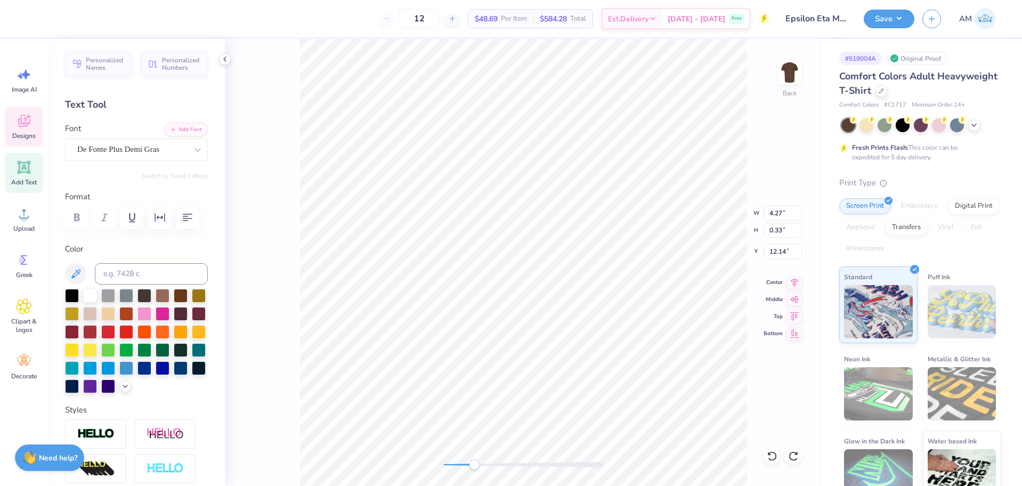
scroll to position [9, 3]
type textarea "FALL 2025"
type input "4.94"
type input "0.39"
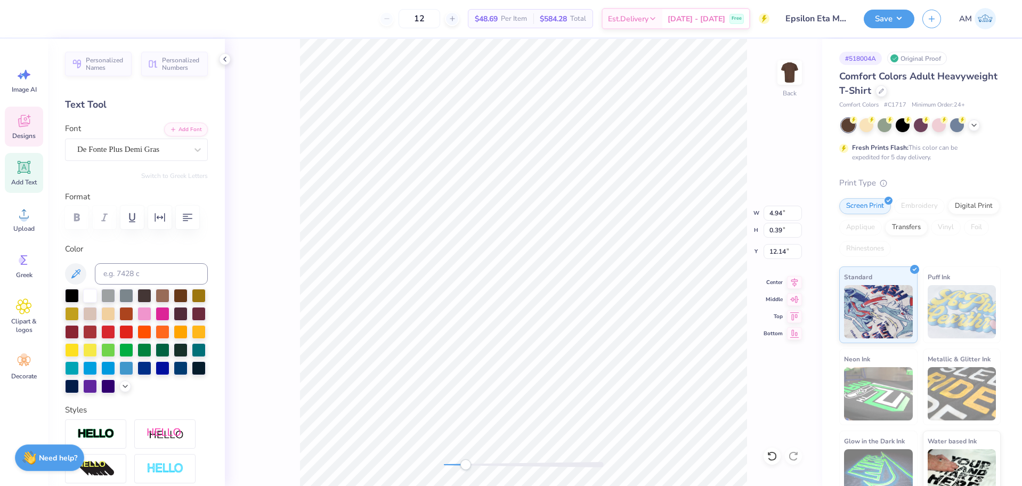
type textarea "JOHNSON BAYOU, LOUISIANA"
type input "6.05"
type input "0.39"
type input "12.14"
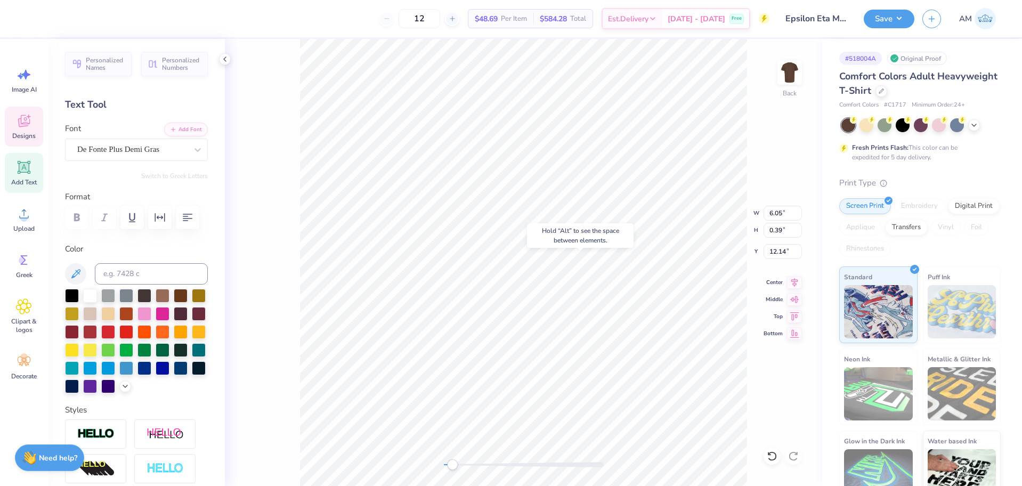
type input "2.02"
type input "0.32"
type input "12.15"
type input "10.55"
type input "0.39"
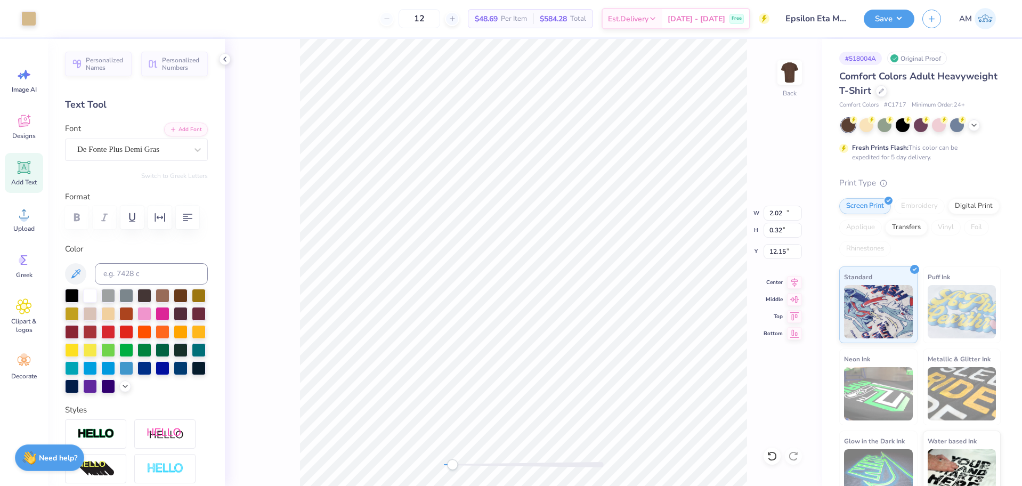
type input "12.11"
type input "10.55"
type input "0.39"
type input "12.31"
click at [384, 469] on div "Back" at bounding box center [524, 262] width 598 height 447
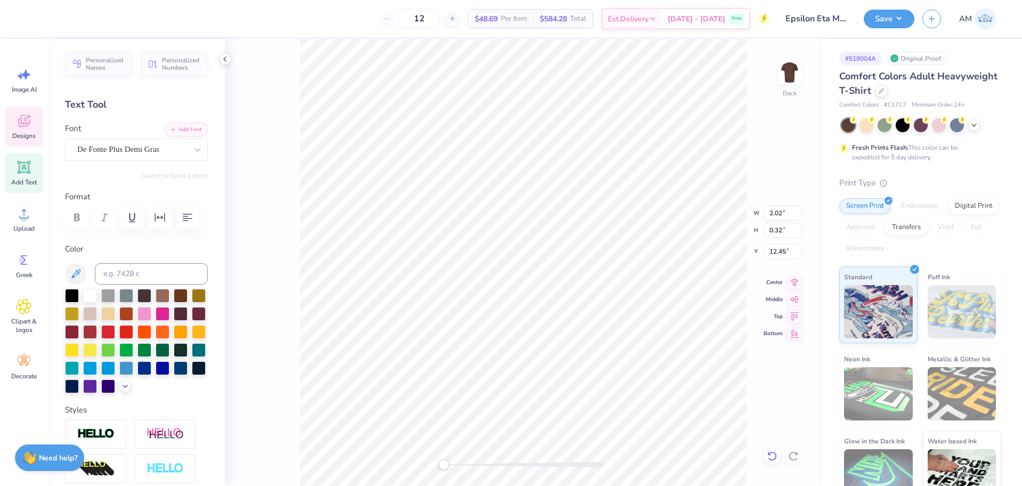
click at [774, 457] on icon at bounding box center [772, 456] width 11 height 11
click at [768, 458] on icon at bounding box center [772, 456] width 11 height 11
click at [771, 456] on icon at bounding box center [772, 456] width 11 height 11
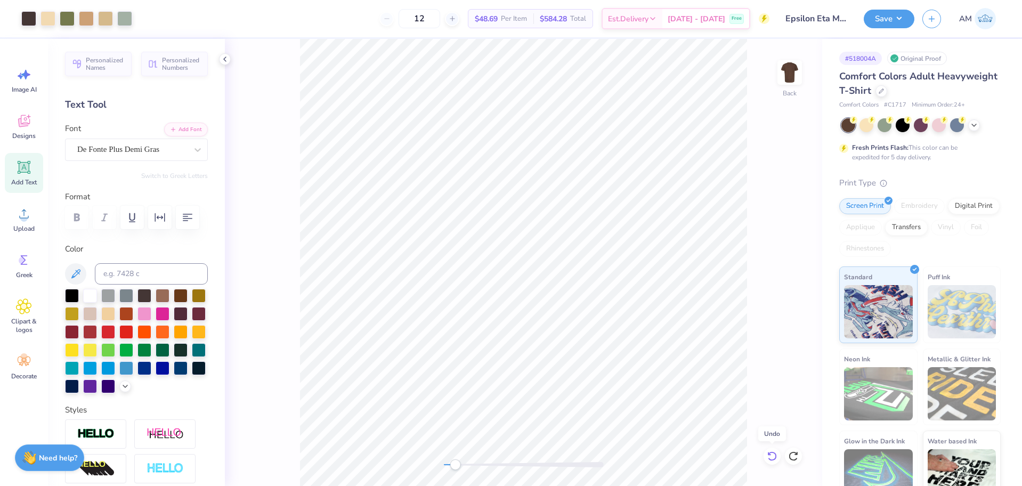
click at [772, 456] on icon at bounding box center [772, 456] width 11 height 11
click at [787, 454] on div at bounding box center [793, 456] width 17 height 17
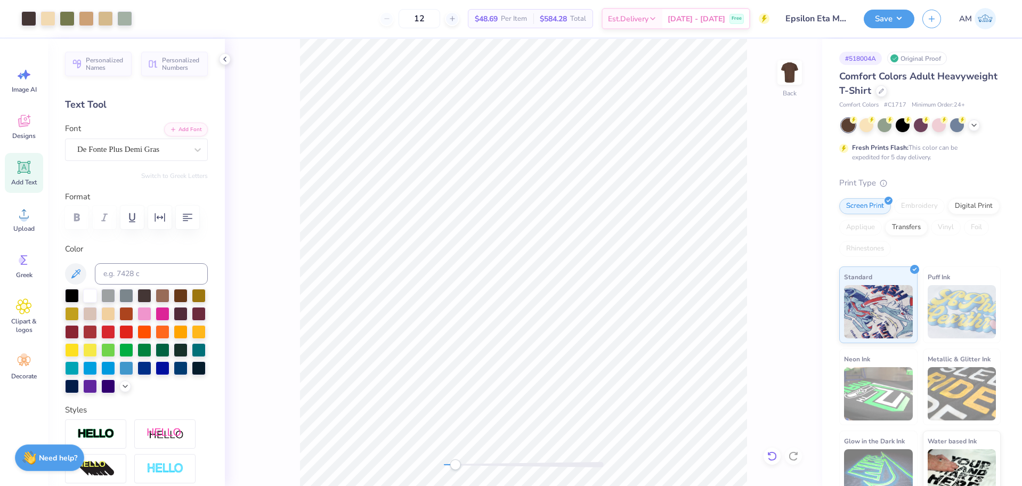
click at [771, 457] on icon at bounding box center [772, 456] width 11 height 11
click at [771, 454] on icon at bounding box center [772, 456] width 11 height 11
click at [795, 455] on icon at bounding box center [796, 454] width 2 height 2
click at [364, 452] on div "Back" at bounding box center [524, 262] width 598 height 447
click at [563, 365] on li "Group" at bounding box center [580, 369] width 84 height 21
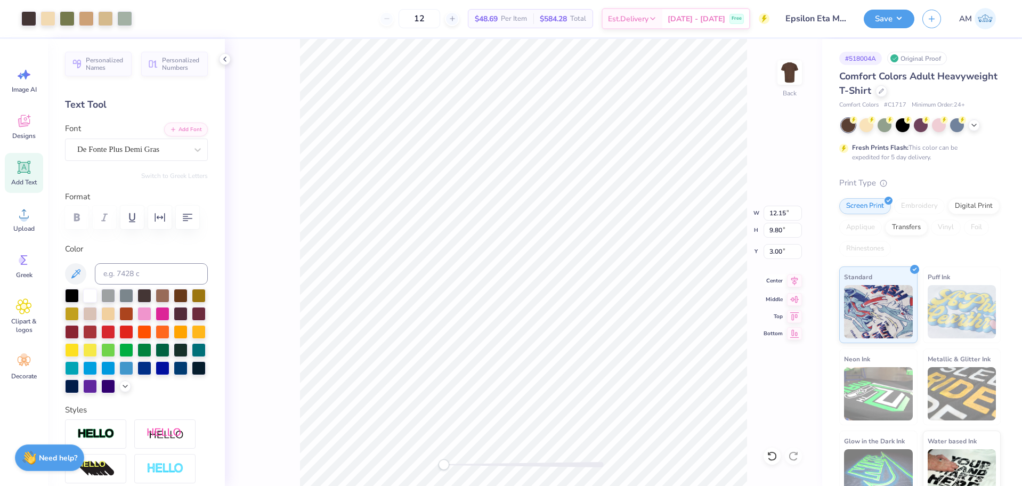
click at [795, 281] on icon at bounding box center [795, 281] width 7 height 9
click at [228, 58] on icon at bounding box center [225, 59] width 9 height 9
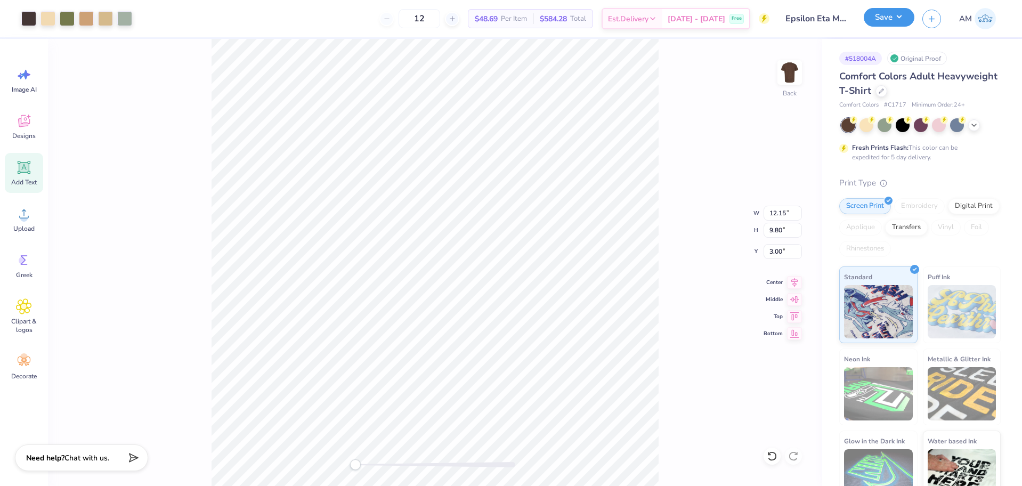
click at [892, 12] on button "Save" at bounding box center [889, 17] width 51 height 19
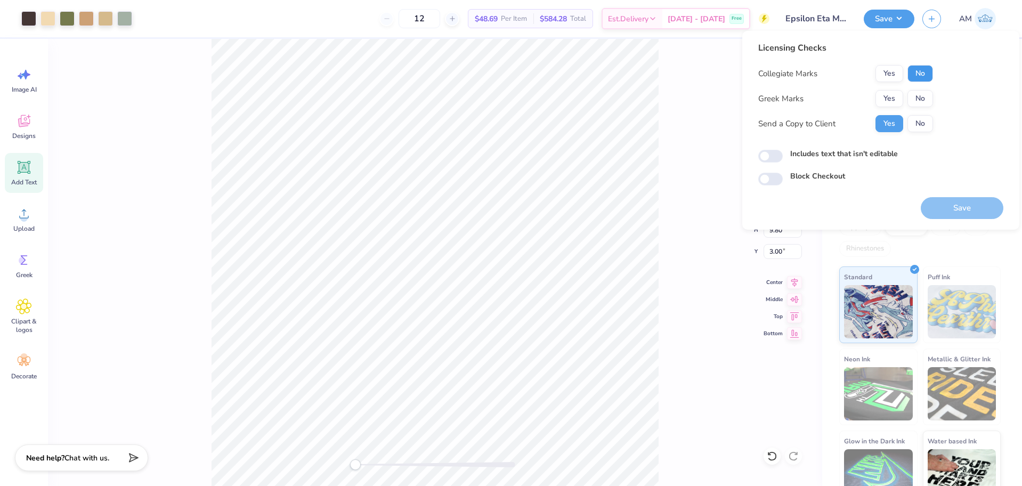
click at [925, 76] on button "No" at bounding box center [921, 73] width 26 height 17
click at [921, 95] on button "No" at bounding box center [921, 98] width 26 height 17
click at [885, 126] on button "Yes" at bounding box center [890, 123] width 28 height 17
click at [924, 98] on button "No" at bounding box center [921, 98] width 26 height 17
click at [923, 65] on div "Licensing Checks Collegiate Marks Yes No Greek Marks Yes No Send a Copy to Clie…" at bounding box center [846, 91] width 175 height 99
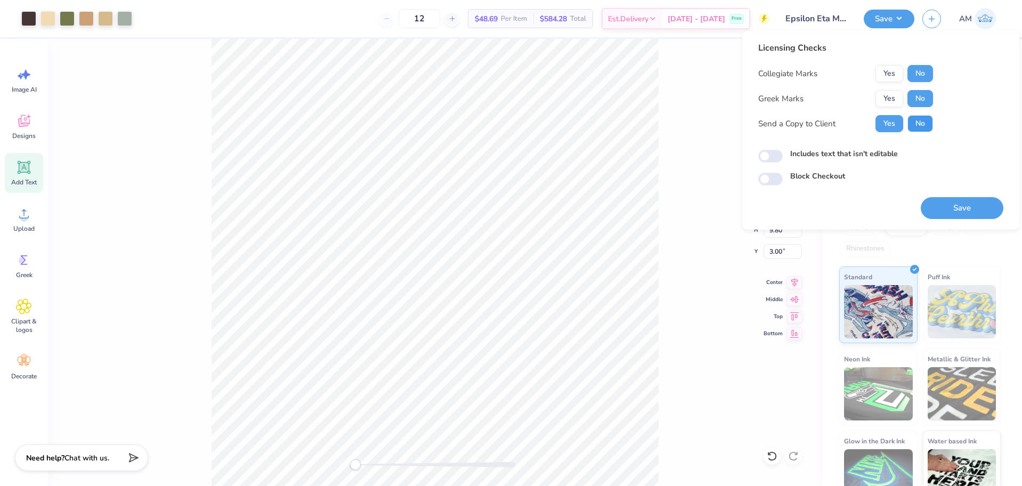
click at [914, 123] on button "No" at bounding box center [921, 123] width 26 height 17
click at [916, 75] on button "No" at bounding box center [921, 73] width 26 height 17
click at [918, 94] on button "No" at bounding box center [921, 98] width 26 height 17
click at [897, 122] on button "Yes" at bounding box center [890, 123] width 28 height 17
click at [889, 121] on button "Yes" at bounding box center [890, 123] width 28 height 17
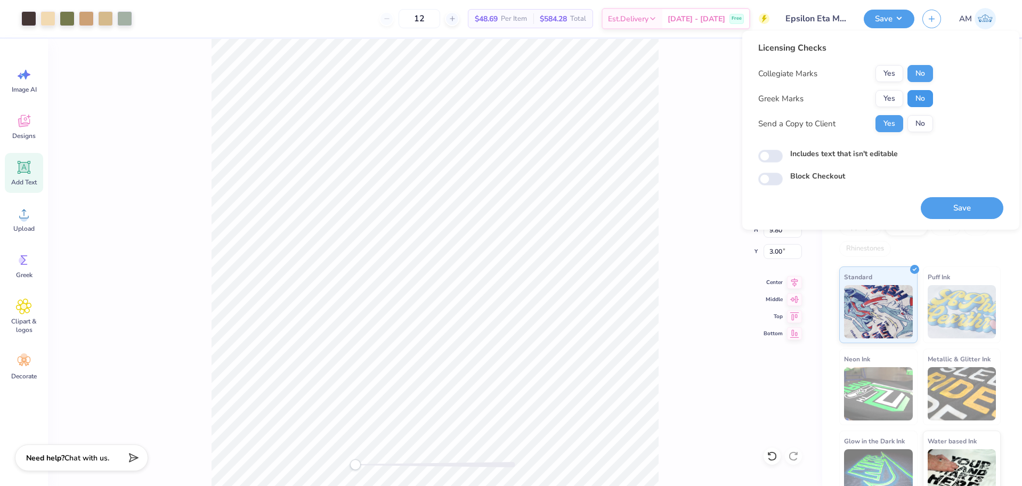
click at [913, 101] on button "No" at bounding box center [921, 98] width 26 height 17
click at [920, 74] on button "No" at bounding box center [921, 73] width 26 height 17
click at [666, 289] on div "Back W 12.15 12.15 " H 9.80 9.80 " Y 3.00 3.00 " Center Middle Top Bottom" at bounding box center [435, 262] width 775 height 447
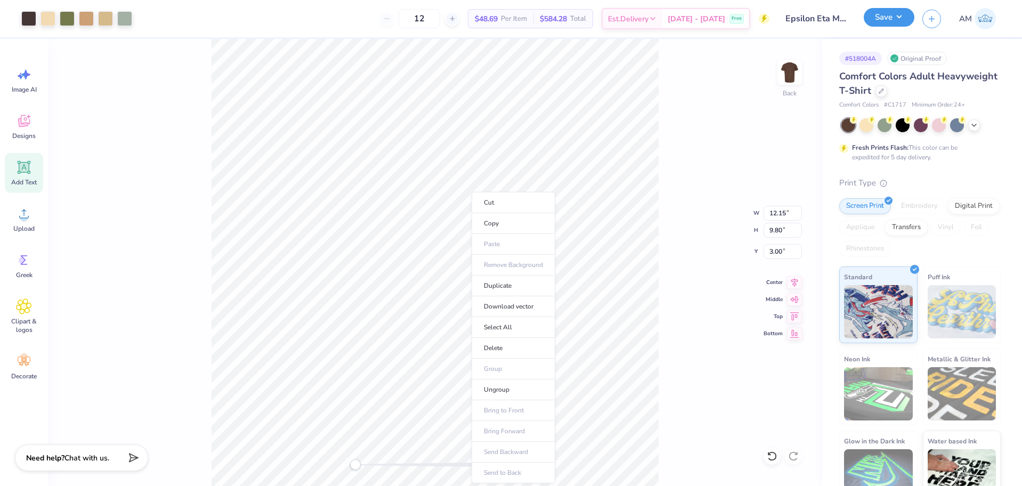
click at [893, 27] on button "Save" at bounding box center [889, 17] width 51 height 19
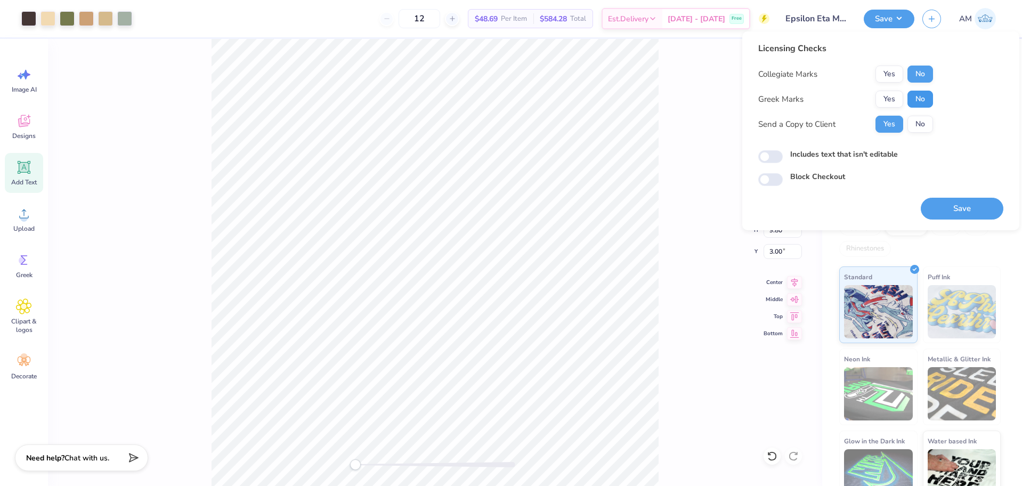
click at [921, 98] on button "No" at bounding box center [921, 99] width 26 height 17
click at [960, 211] on button "Save" at bounding box center [962, 209] width 83 height 22
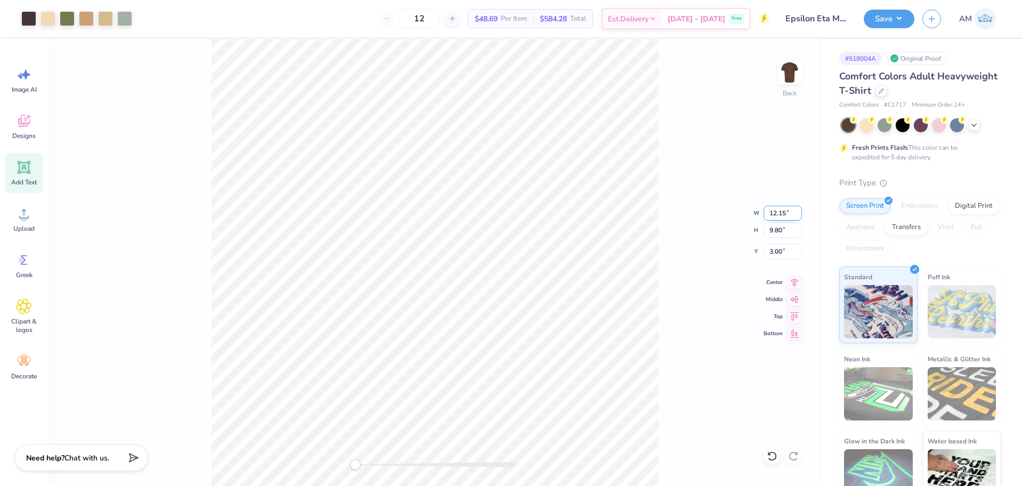
click at [780, 217] on input "12.15" at bounding box center [783, 213] width 38 height 15
type input "12.50"
type input "10.08"
type input "2.86"
click at [773, 253] on input "2.86" at bounding box center [783, 251] width 38 height 15
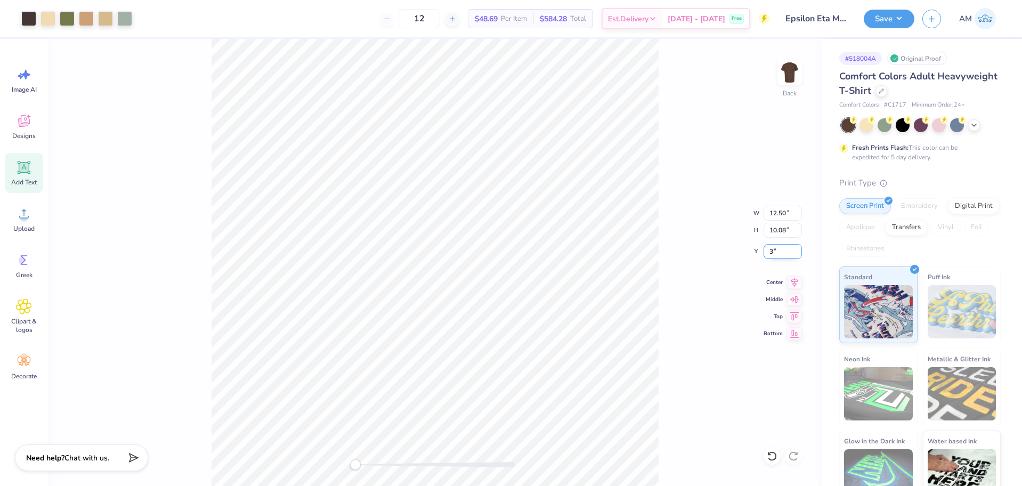
type input "3"
click at [795, 281] on icon at bounding box center [794, 281] width 15 height 13
click at [682, 279] on div "Back W 12.50 12.50 " H 10.08 10.08 " Y 3 3 " Center Middle Top Bottom" at bounding box center [435, 262] width 775 height 447
click at [796, 282] on icon at bounding box center [795, 281] width 7 height 9
click at [889, 11] on button "Save" at bounding box center [889, 17] width 51 height 19
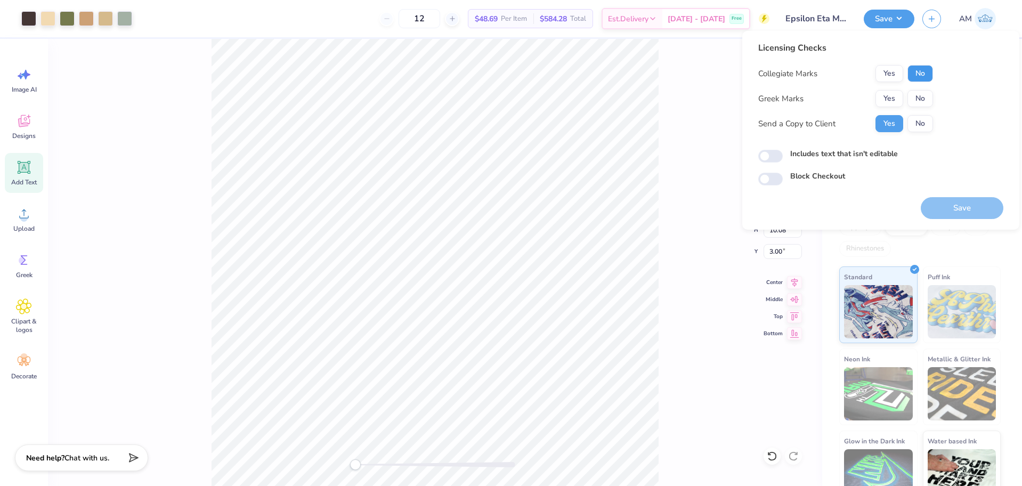
click at [924, 73] on button "No" at bounding box center [921, 73] width 26 height 17
click at [922, 98] on button "No" at bounding box center [921, 98] width 26 height 17
click at [669, 276] on div "Back W 12.50 12.50 " H 10.08 10.08 " Y 3.00 3.00 " Center Middle Top Bottom" at bounding box center [435, 262] width 775 height 447
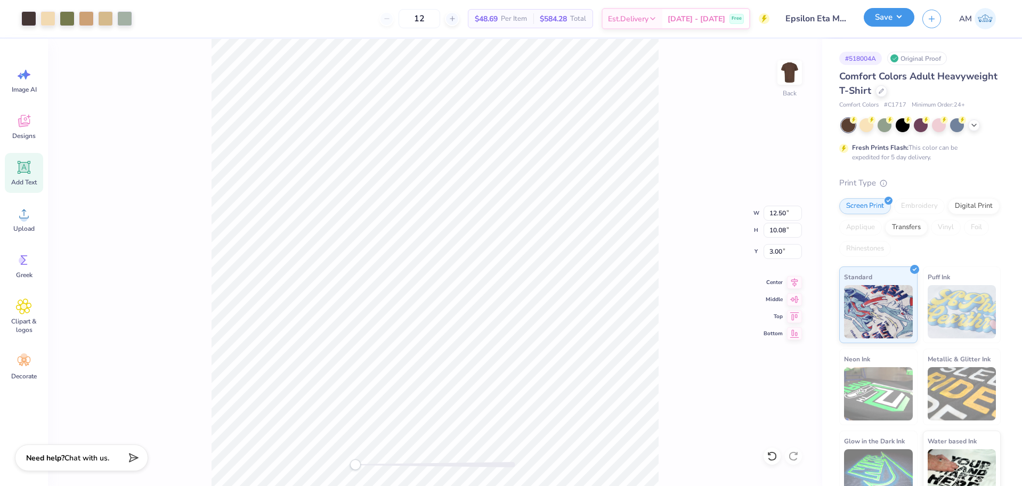
click at [890, 11] on button "Save" at bounding box center [889, 17] width 51 height 19
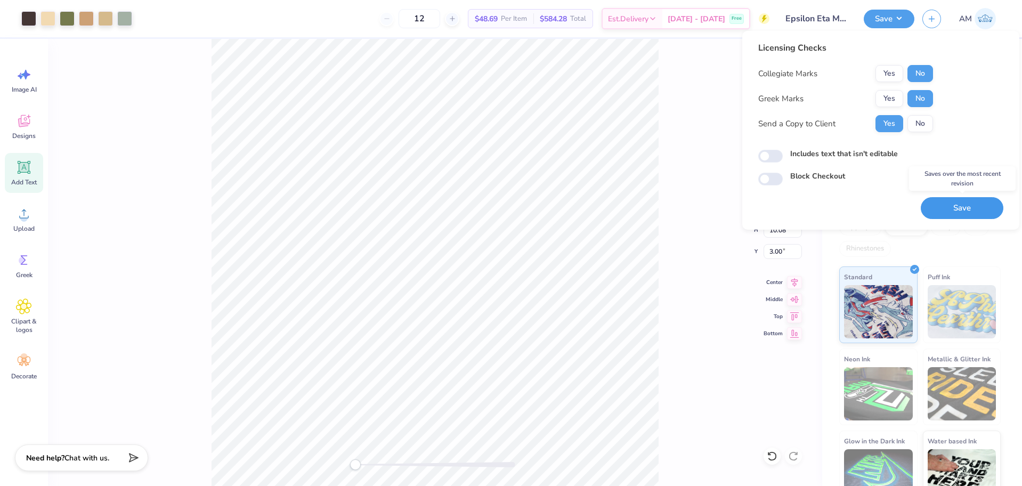
click at [948, 209] on button "Save" at bounding box center [962, 208] width 83 height 22
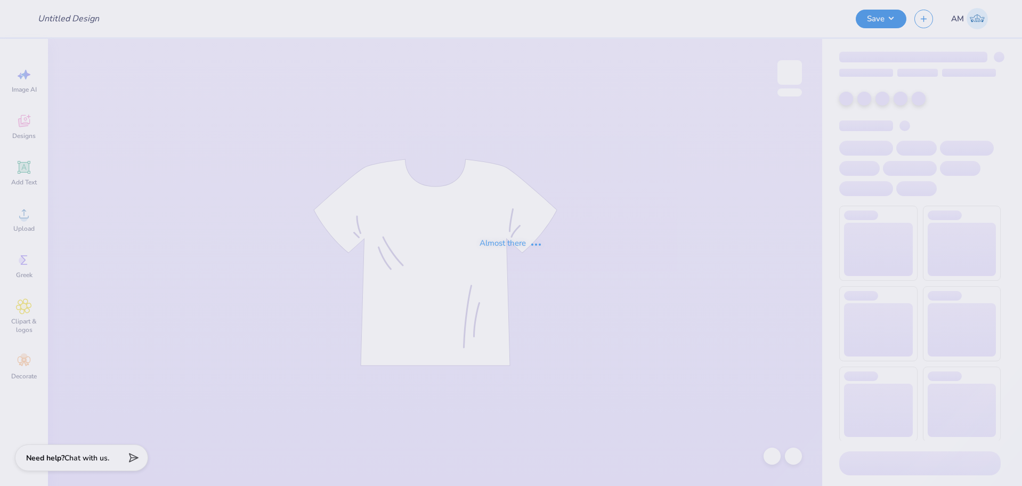
type input "dphie family weekend"
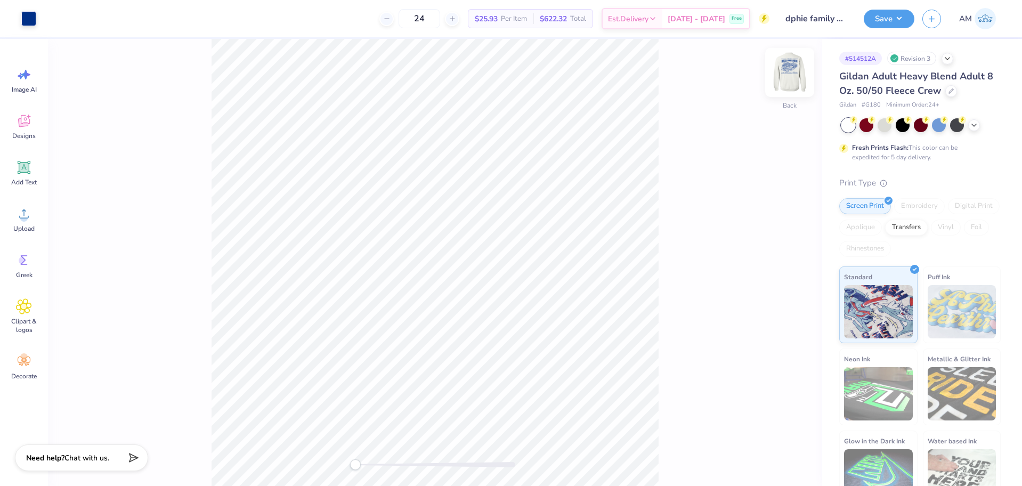
click at [796, 72] on img at bounding box center [790, 72] width 43 height 43
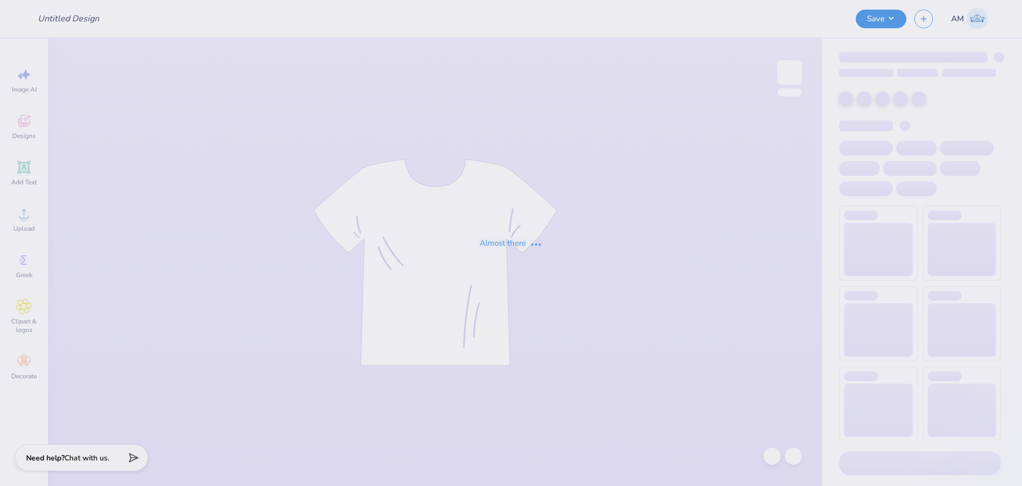
type input "dphie family weekend"
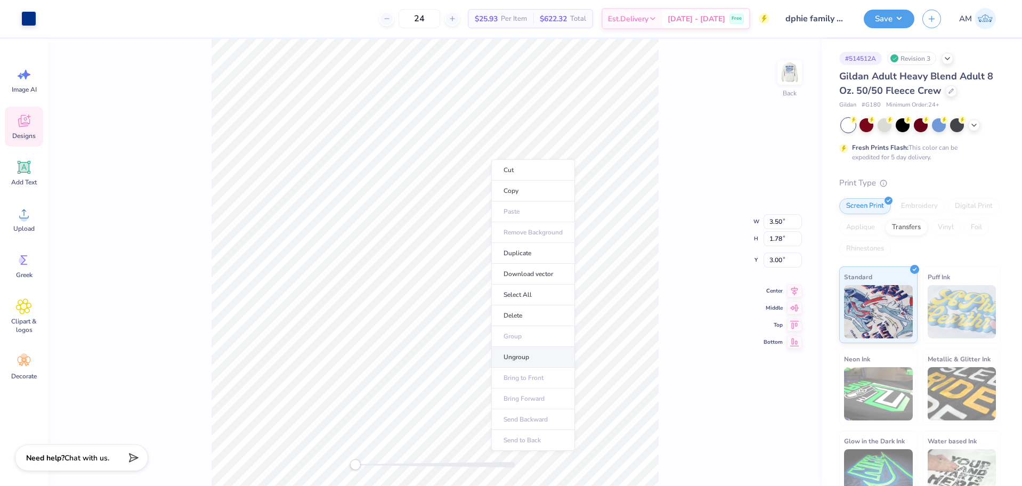
click at [523, 353] on li "Ungroup" at bounding box center [533, 357] width 84 height 21
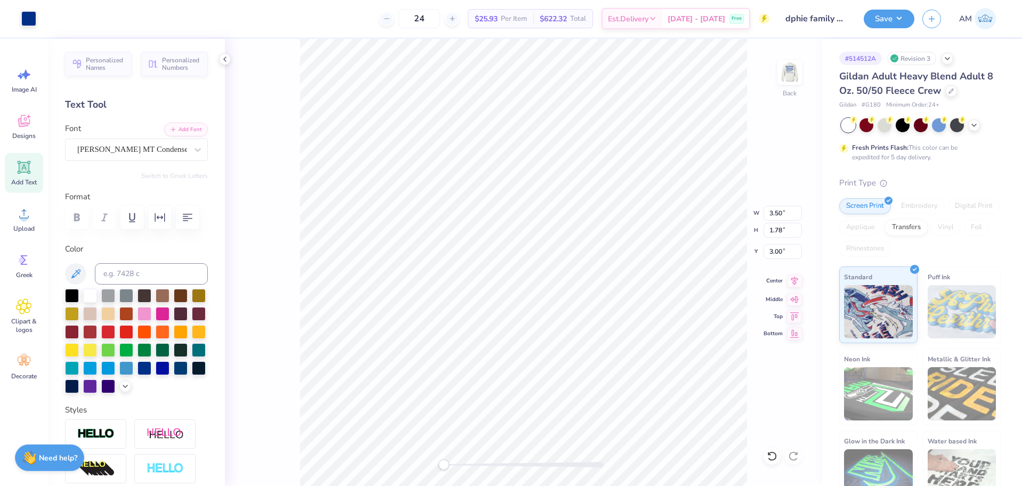
click at [795, 281] on icon at bounding box center [795, 281] width 7 height 9
click at [771, 456] on icon at bounding box center [772, 456] width 11 height 11
click at [603, 326] on li "Group" at bounding box center [613, 329] width 84 height 21
click at [227, 59] on icon at bounding box center [225, 59] width 9 height 9
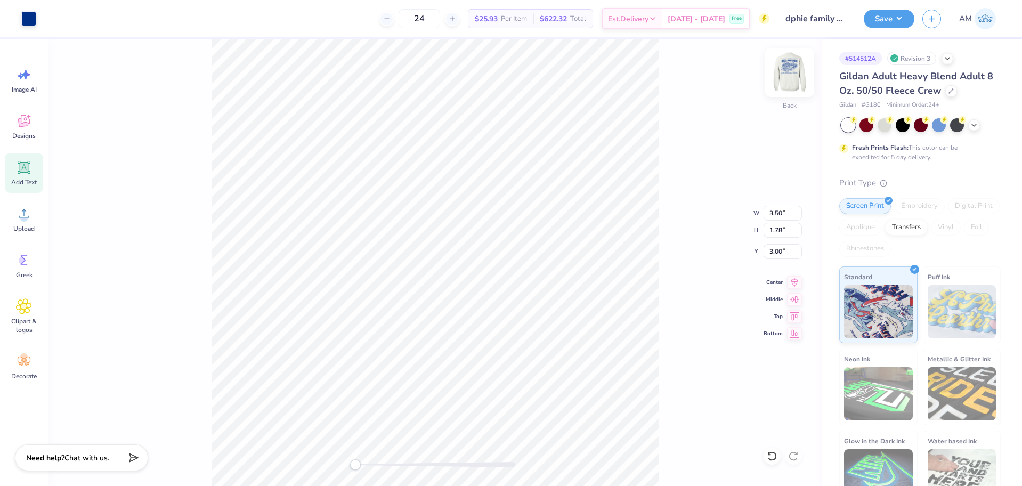
click at [802, 70] on img at bounding box center [790, 72] width 43 height 43
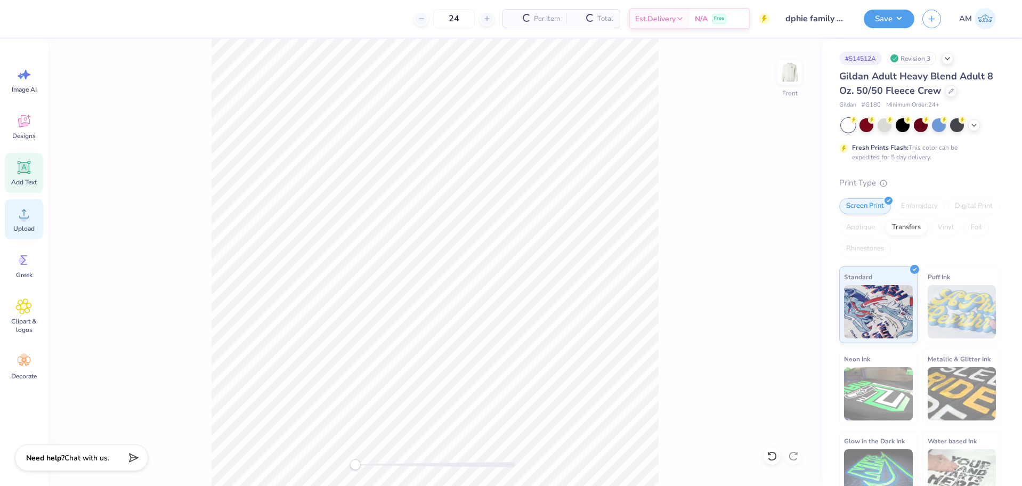
click at [26, 220] on circle at bounding box center [23, 217] width 7 height 7
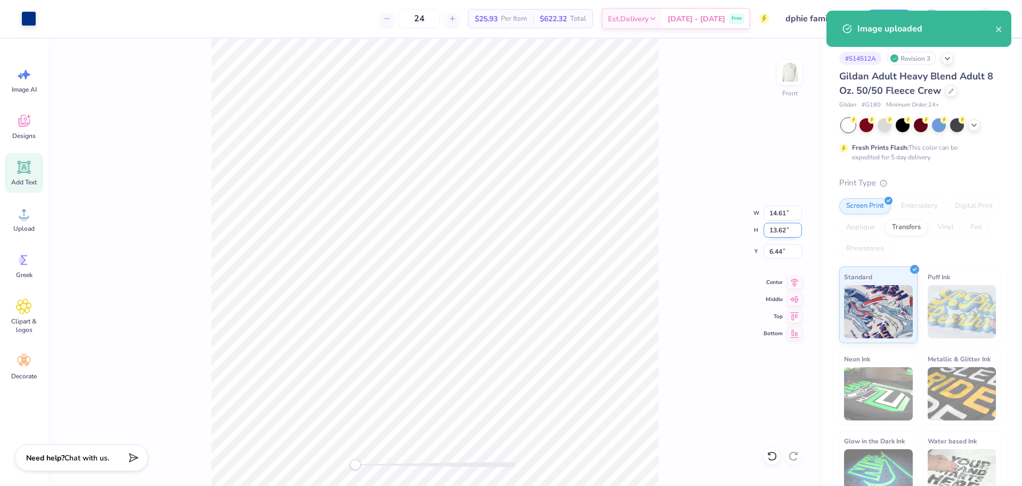
click at [778, 229] on input "13.62" at bounding box center [783, 230] width 38 height 15
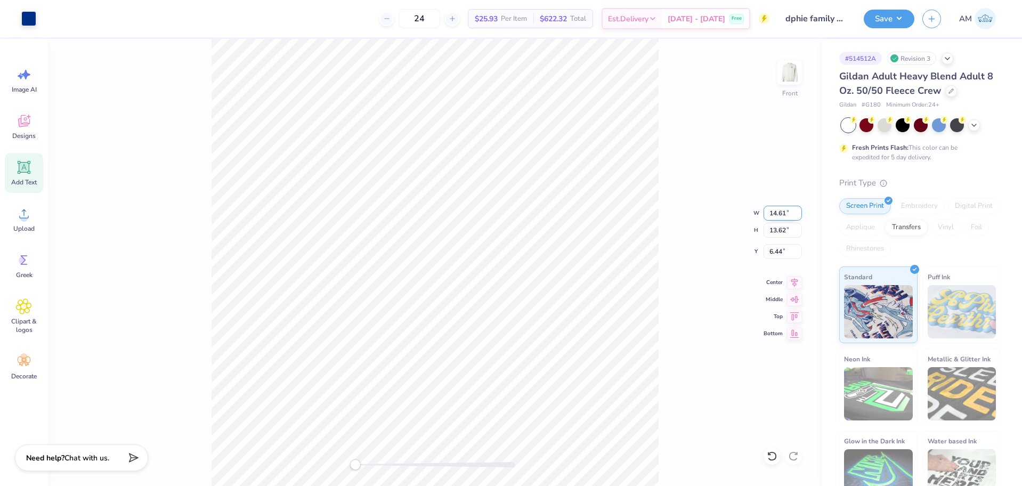
click at [775, 212] on input "14.61" at bounding box center [783, 213] width 38 height 15
type input "12.50"
type input "11.66"
click at [795, 281] on icon at bounding box center [795, 281] width 7 height 9
click at [776, 253] on input "7.42" at bounding box center [783, 251] width 38 height 15
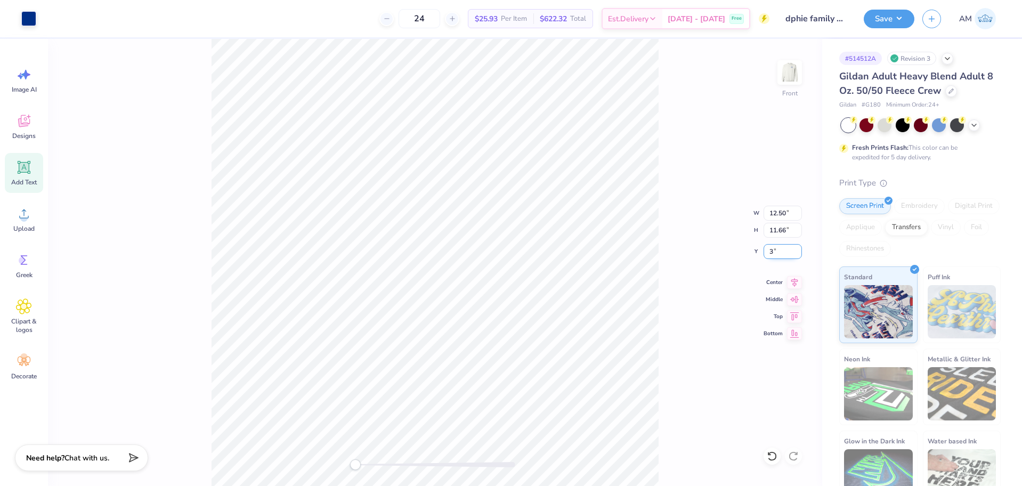
type input "3"
click at [880, 19] on button "Save" at bounding box center [889, 17] width 51 height 19
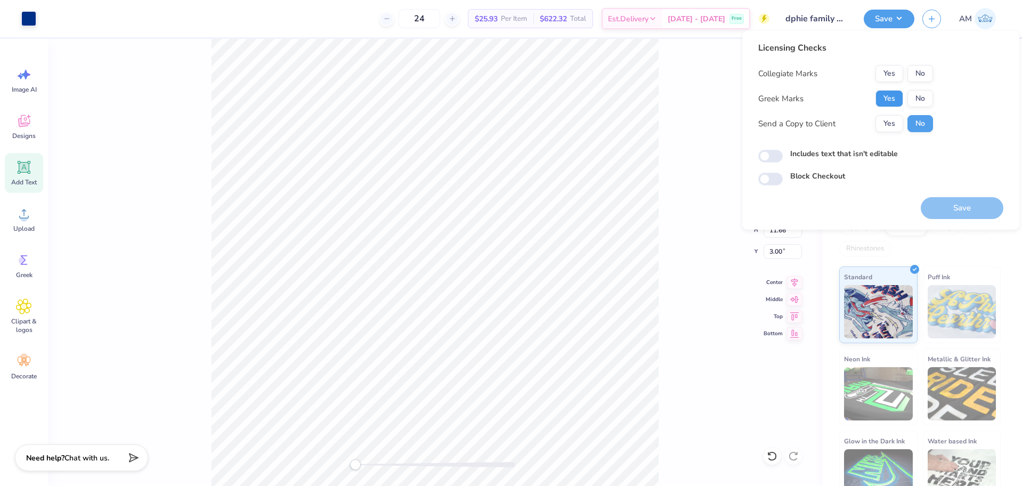
click at [888, 95] on button "Yes" at bounding box center [890, 98] width 28 height 17
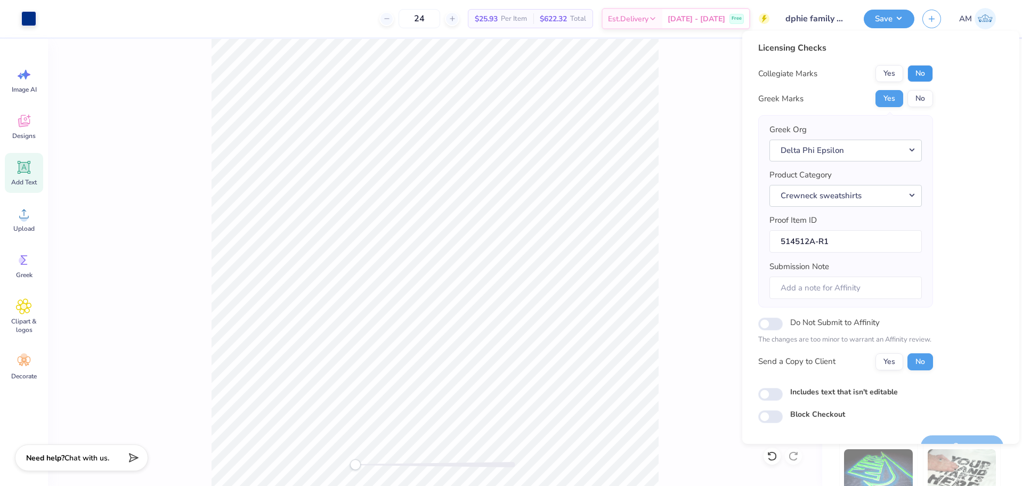
click at [933, 74] on button "No" at bounding box center [921, 73] width 26 height 17
click at [883, 360] on button "Yes" at bounding box center [890, 361] width 28 height 17
click at [778, 394] on input "Includes text that isn't editable" at bounding box center [771, 394] width 25 height 13
checkbox input "true"
click at [890, 363] on button "Yes" at bounding box center [890, 361] width 28 height 17
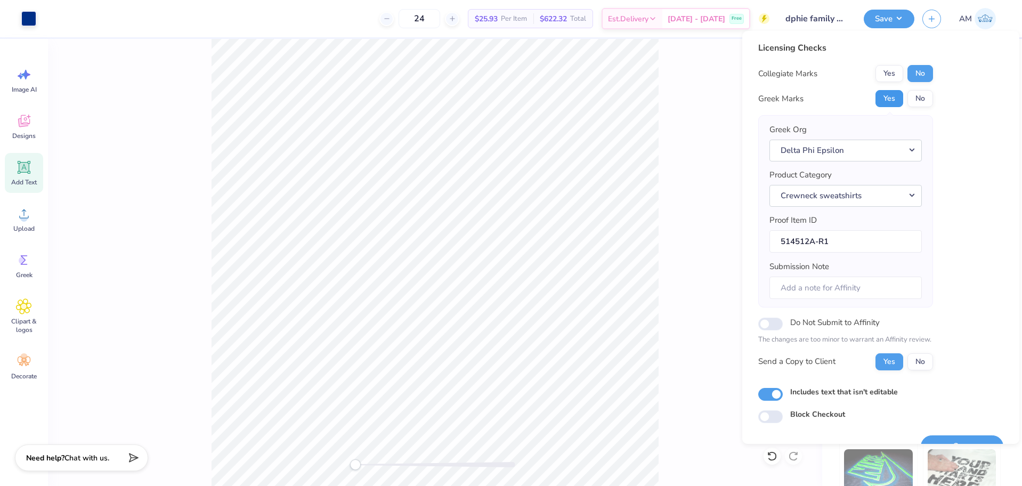
click at [891, 103] on button "Yes" at bounding box center [890, 98] width 28 height 17
click at [928, 70] on button "No" at bounding box center [921, 73] width 26 height 17
click at [895, 99] on button "Yes" at bounding box center [890, 98] width 28 height 17
click at [924, 75] on button "No" at bounding box center [921, 73] width 26 height 17
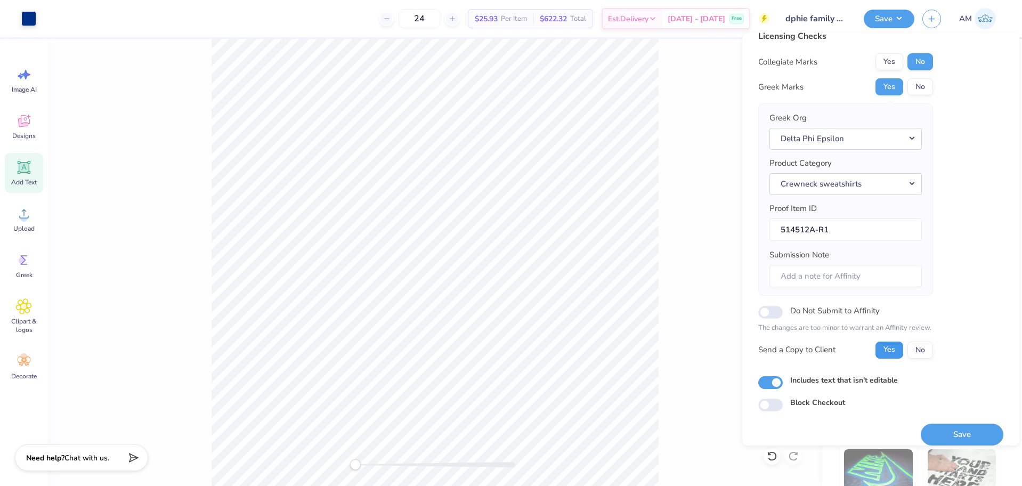
scroll to position [23, 0]
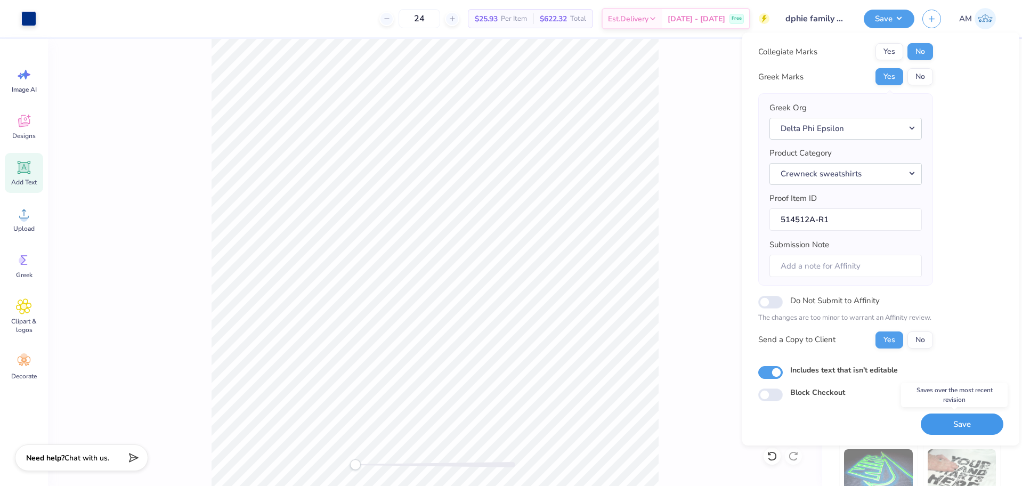
click at [944, 419] on button "Save" at bounding box center [962, 425] width 83 height 22
